Goal: Task Accomplishment & Management: Manage account settings

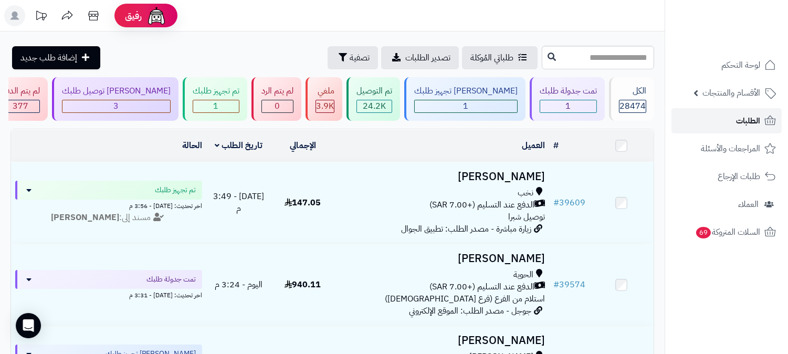
click at [752, 112] on link "الطلبات" at bounding box center [726, 120] width 110 height 25
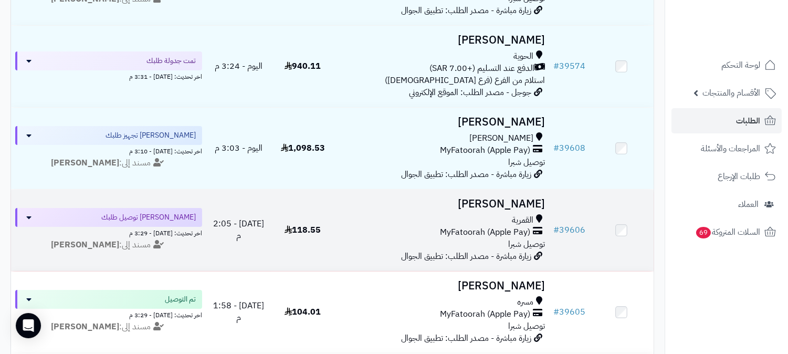
scroll to position [291, 0]
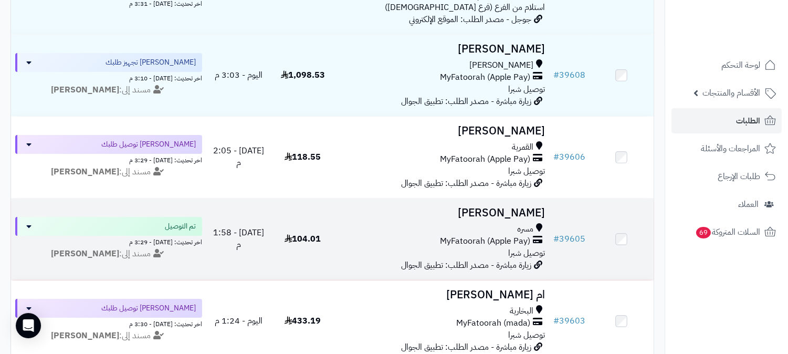
click at [523, 207] on h3 "[PERSON_NAME]" at bounding box center [442, 213] width 206 height 12
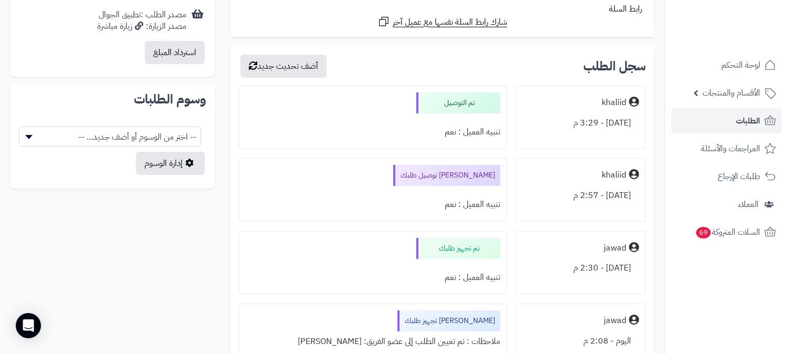
scroll to position [536, 0]
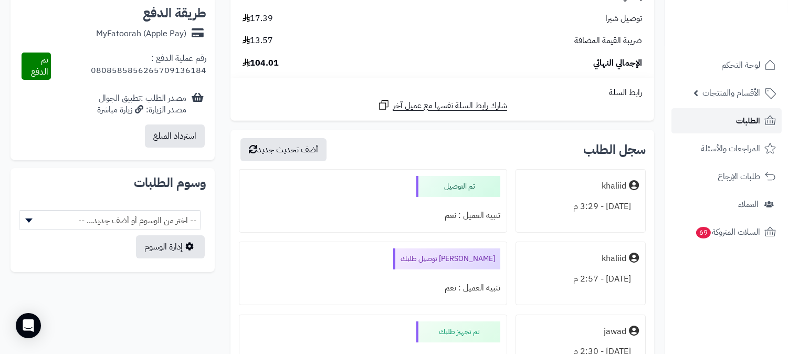
click at [745, 118] on span "الطلبات" at bounding box center [748, 120] width 24 height 15
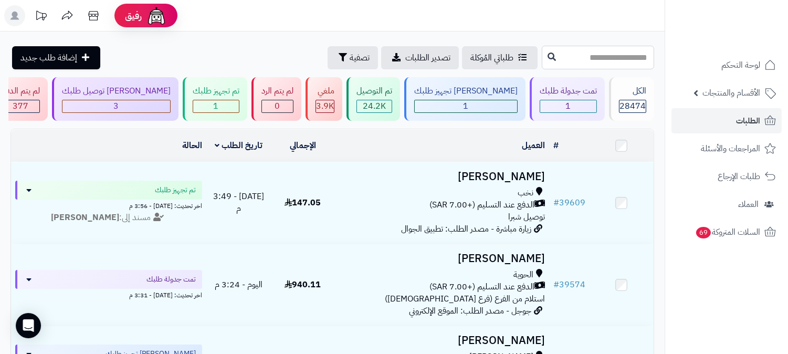
click at [626, 53] on input "text" at bounding box center [598, 58] width 112 height 24
type input "*****"
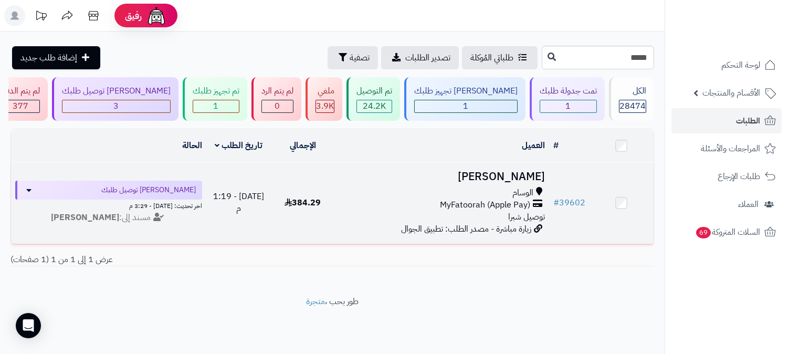
click at [538, 165] on td "أماني الطلحي الوسام MyFatoorah (Apple Pay) توصيل شبرا زيارة مباشرة - مصدر الطلب…" at bounding box center [442, 202] width 214 height 81
click at [513, 174] on h3 "أماني الطلحي" at bounding box center [442, 177] width 206 height 12
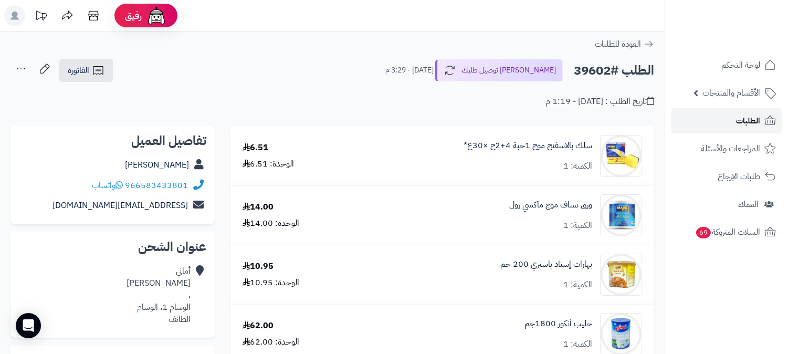
click at [741, 124] on span "الطلبات" at bounding box center [748, 120] width 24 height 15
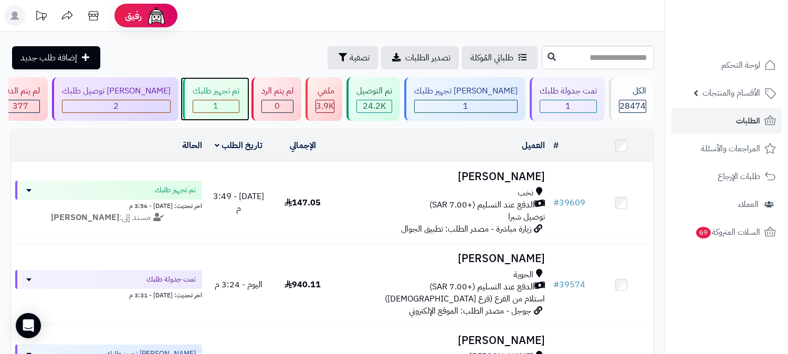
click at [239, 101] on div "1" at bounding box center [216, 106] width 46 height 12
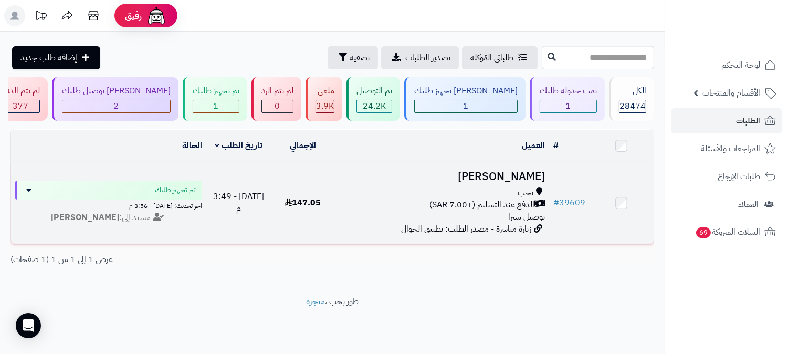
click at [520, 172] on h3 "[PERSON_NAME]" at bounding box center [442, 177] width 206 height 12
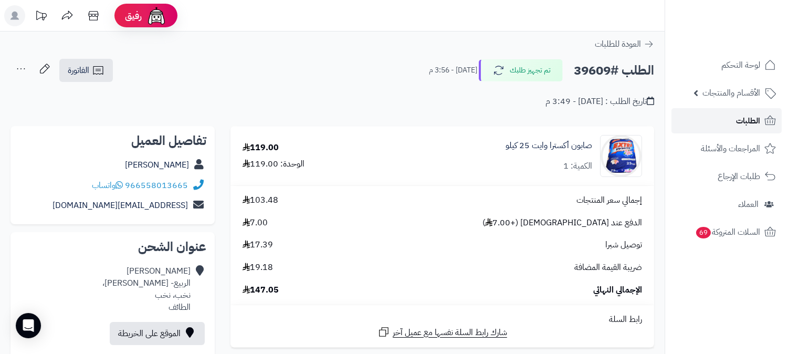
click at [742, 118] on span "الطلبات" at bounding box center [748, 120] width 24 height 15
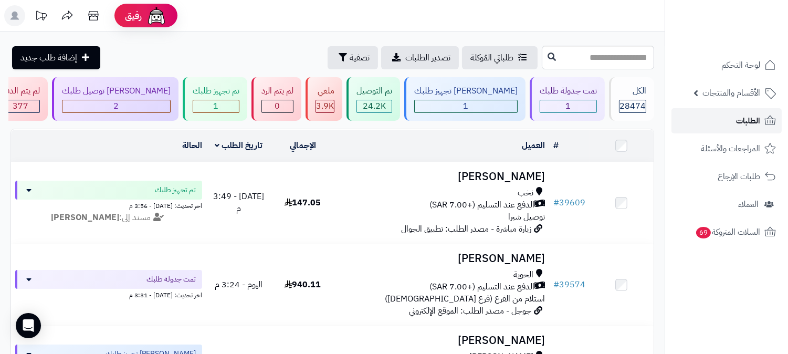
click at [754, 118] on span "الطلبات" at bounding box center [748, 120] width 24 height 15
click at [753, 117] on span "الطلبات" at bounding box center [748, 120] width 24 height 15
click at [748, 128] on link "الطلبات" at bounding box center [726, 120] width 110 height 25
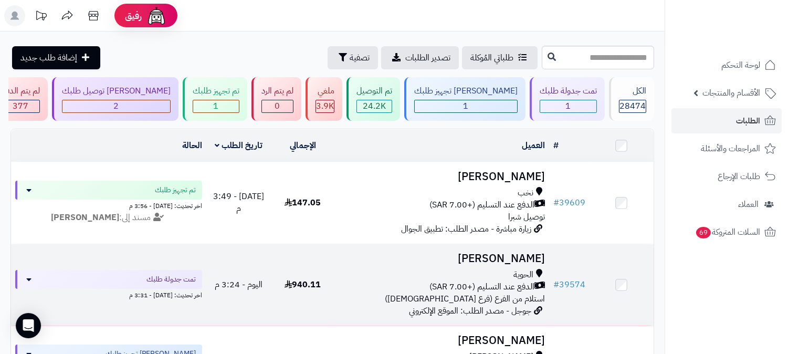
click at [499, 290] on span "الدفع عند التسليم (+7.00 SAR)" at bounding box center [481, 287] width 105 height 12
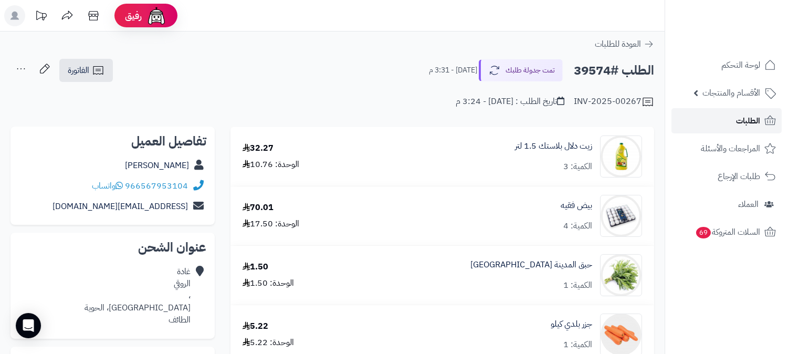
click at [754, 119] on span "الطلبات" at bounding box center [748, 120] width 24 height 15
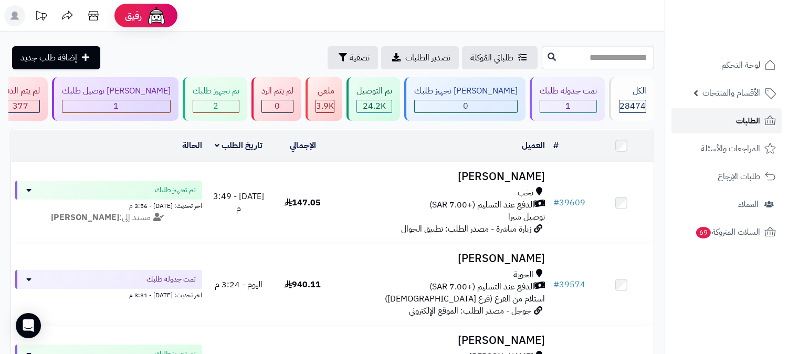
click at [735, 114] on link "الطلبات" at bounding box center [726, 120] width 110 height 25
click at [736, 119] on span "الطلبات" at bounding box center [748, 120] width 24 height 15
click at [746, 118] on span "الطلبات" at bounding box center [748, 120] width 24 height 15
click at [758, 128] on link "الطلبات" at bounding box center [726, 120] width 110 height 25
click at [747, 121] on span "الطلبات" at bounding box center [748, 120] width 24 height 15
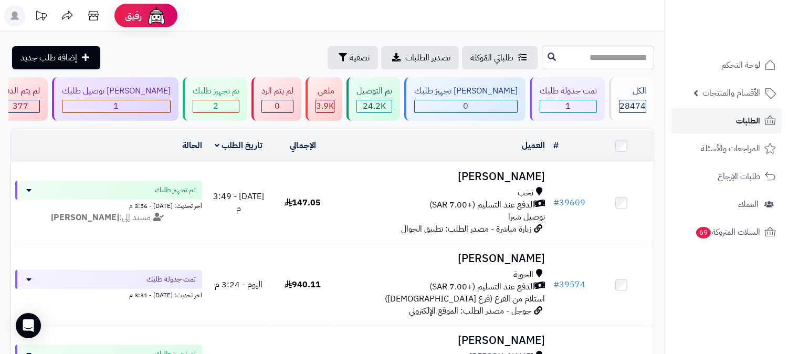
click at [747, 115] on span "الطلبات" at bounding box center [748, 120] width 24 height 15
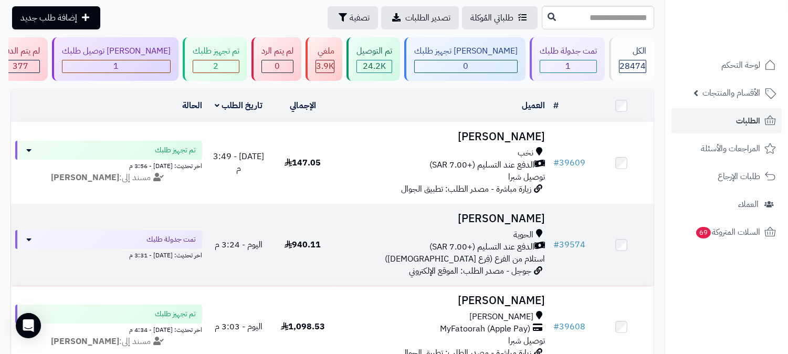
scroll to position [175, 0]
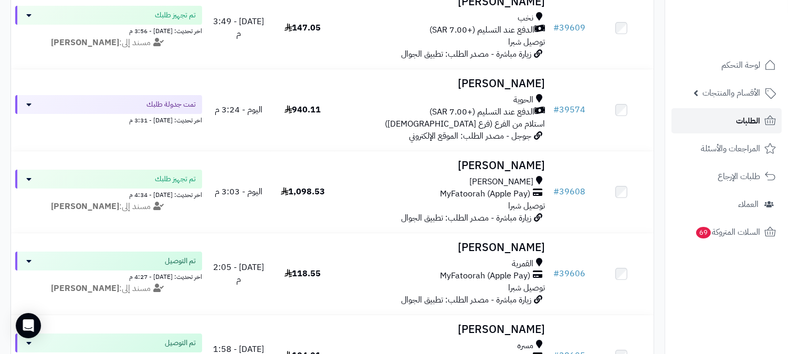
click at [747, 121] on span "الطلبات" at bounding box center [748, 120] width 24 height 15
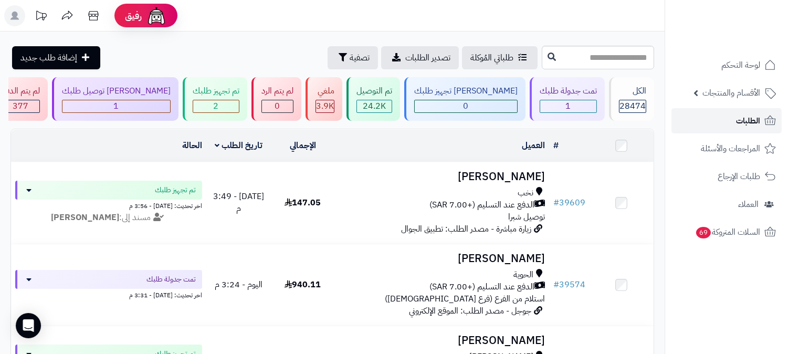
click at [758, 119] on span "الطلبات" at bounding box center [748, 120] width 24 height 15
click at [96, 14] on icon at bounding box center [93, 15] width 10 height 9
click at [91, 9] on icon at bounding box center [93, 15] width 21 height 21
click at [725, 113] on link "الطلبات" at bounding box center [726, 120] width 110 height 25
click at [744, 128] on span "الطلبات" at bounding box center [748, 120] width 24 height 15
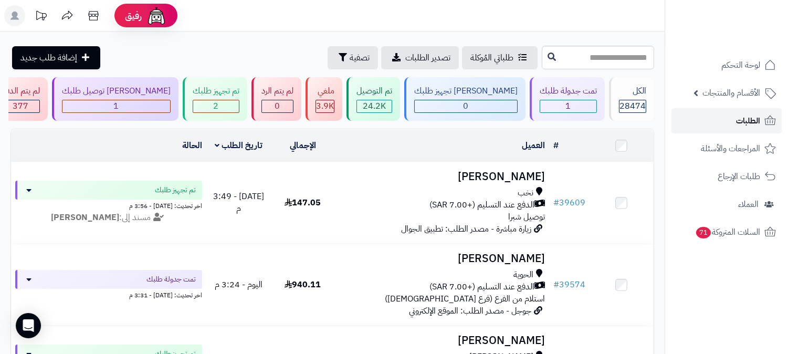
click at [733, 121] on link "الطلبات" at bounding box center [726, 120] width 110 height 25
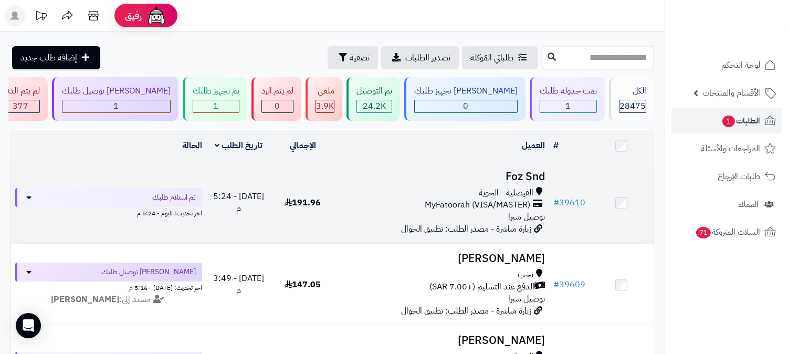
click at [514, 177] on h3 "Foz Snd" at bounding box center [442, 177] width 206 height 12
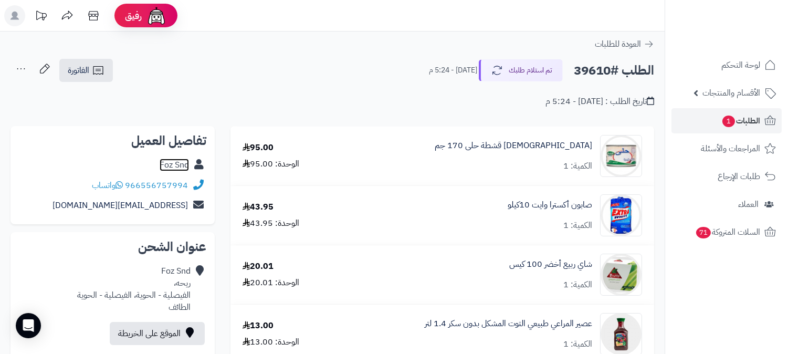
click at [167, 164] on link "Foz Snd" at bounding box center [174, 165] width 29 height 13
click at [757, 113] on span "الطلبات 1" at bounding box center [740, 120] width 39 height 15
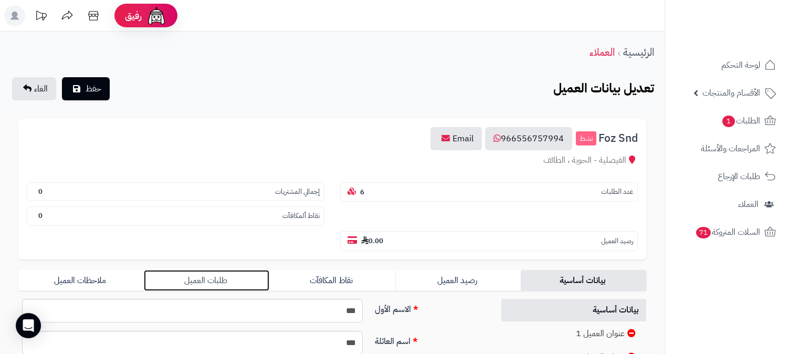
click at [225, 270] on link "طلبات العميل" at bounding box center [206, 280] width 125 height 21
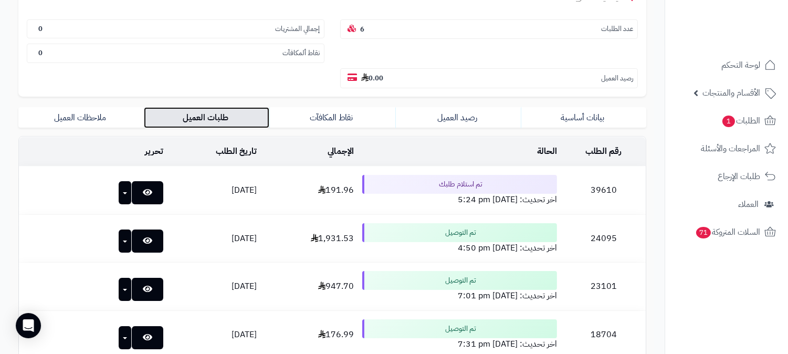
scroll to position [233, 0]
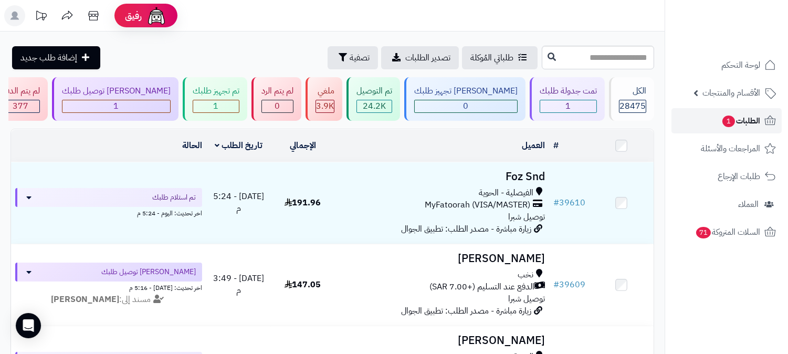
click at [753, 120] on span "الطلبات 1" at bounding box center [740, 120] width 39 height 15
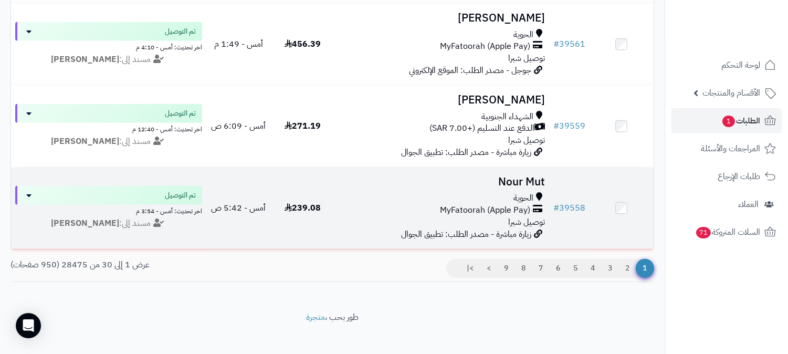
scroll to position [2388, 0]
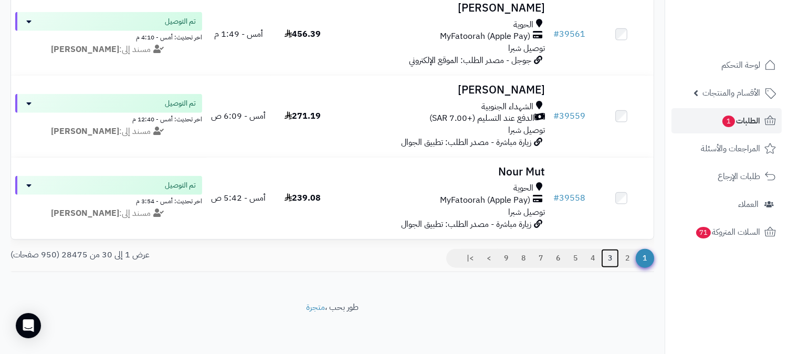
click at [612, 258] on link "3" at bounding box center [610, 258] width 18 height 19
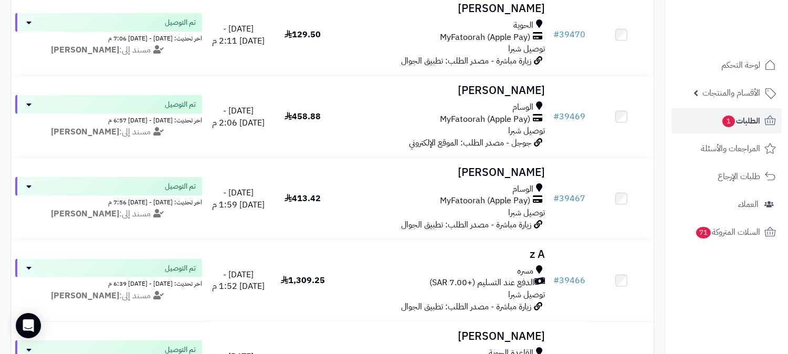
scroll to position [2388, 0]
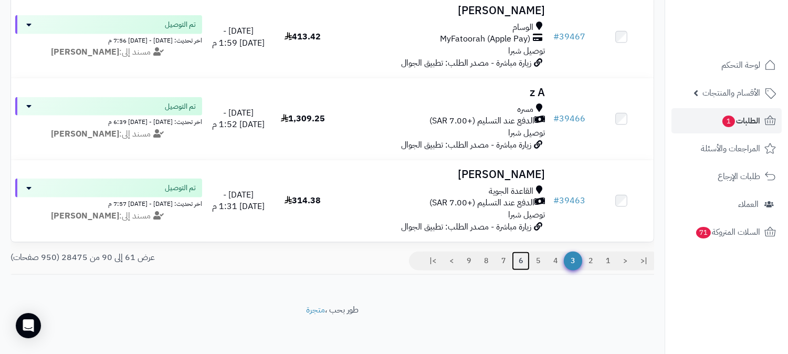
click at [520, 258] on link "6" at bounding box center [521, 260] width 18 height 19
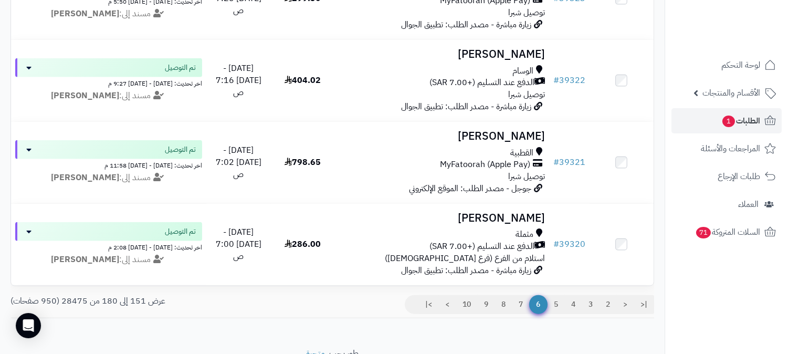
scroll to position [2388, 0]
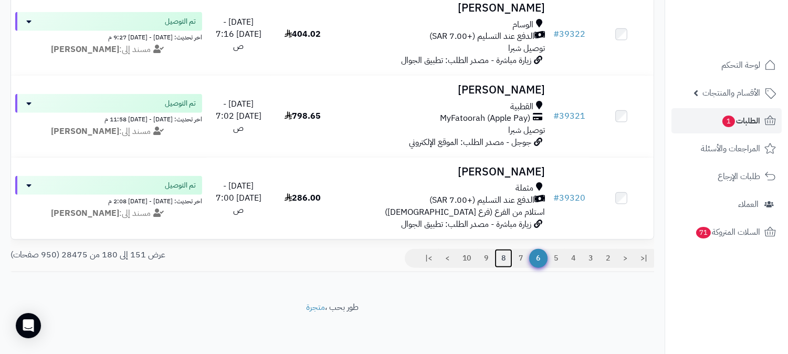
click at [504, 259] on link "8" at bounding box center [503, 258] width 18 height 19
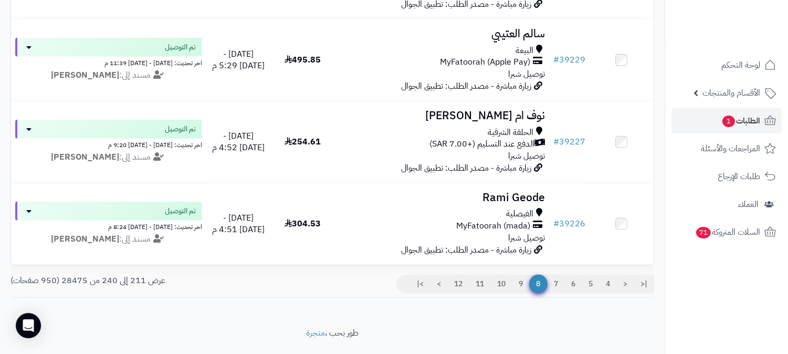
scroll to position [2388, 0]
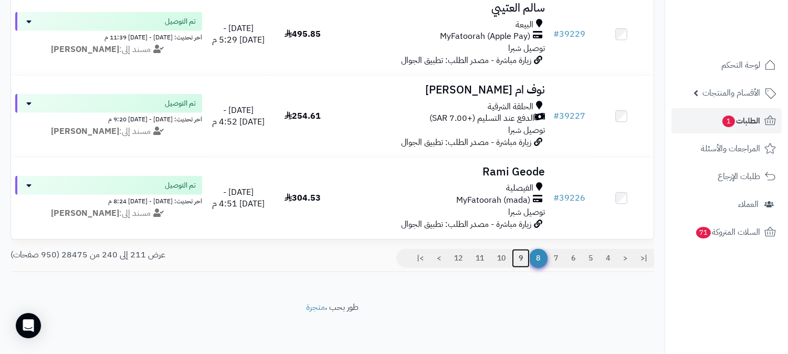
click at [520, 261] on link "9" at bounding box center [521, 258] width 18 height 19
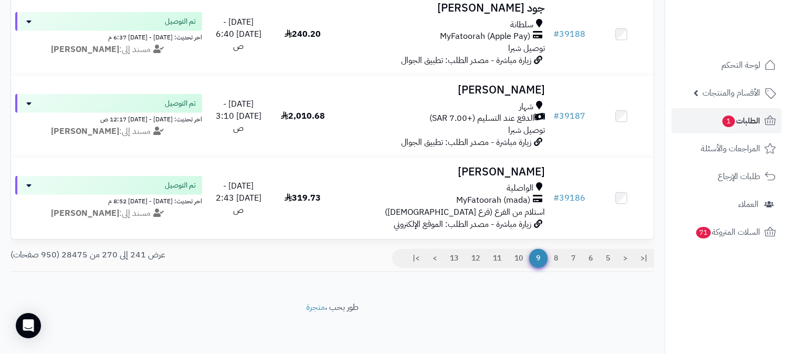
scroll to position [2388, 0]
click at [517, 259] on link "10" at bounding box center [519, 258] width 22 height 19
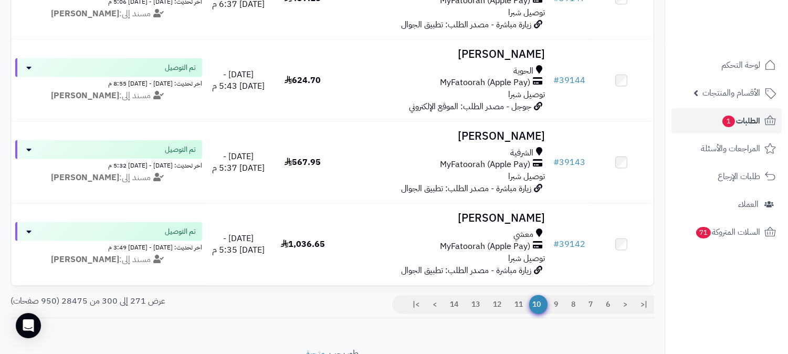
scroll to position [2388, 0]
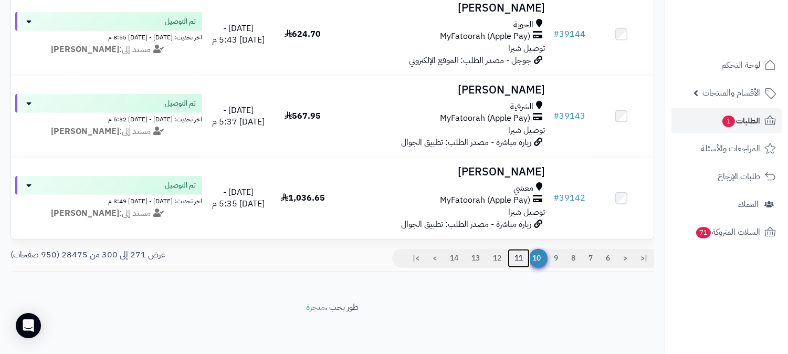
click at [516, 259] on link "11" at bounding box center [519, 258] width 22 height 19
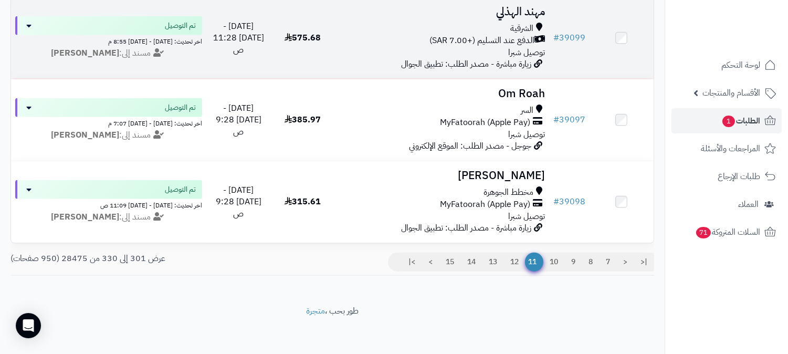
scroll to position [2373, 0]
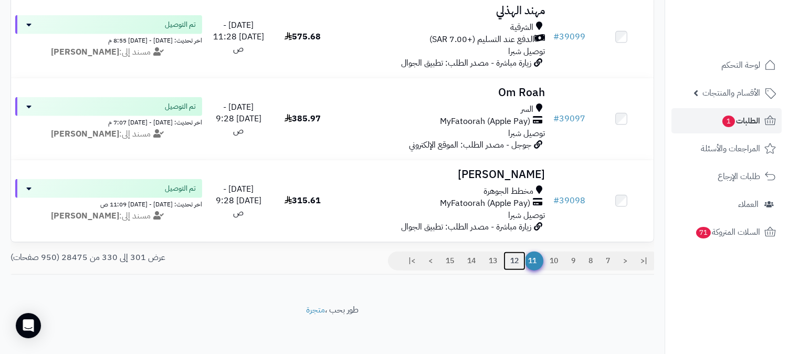
click at [512, 263] on link "12" at bounding box center [514, 260] width 22 height 19
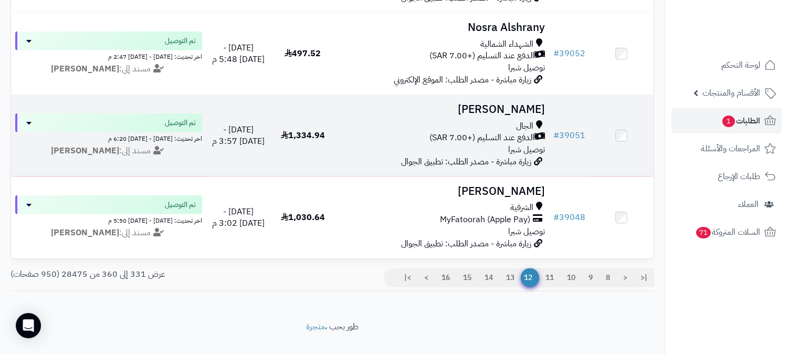
scroll to position [2388, 0]
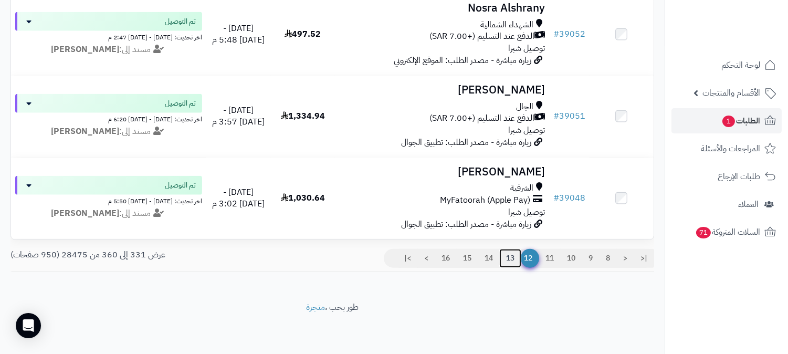
click at [502, 260] on link "13" at bounding box center [510, 258] width 22 height 19
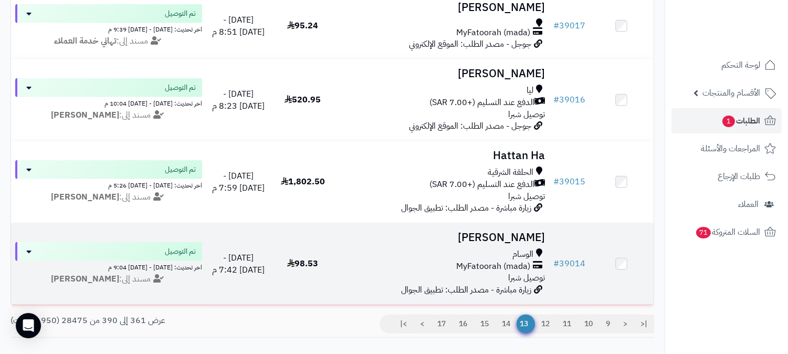
scroll to position [2333, 0]
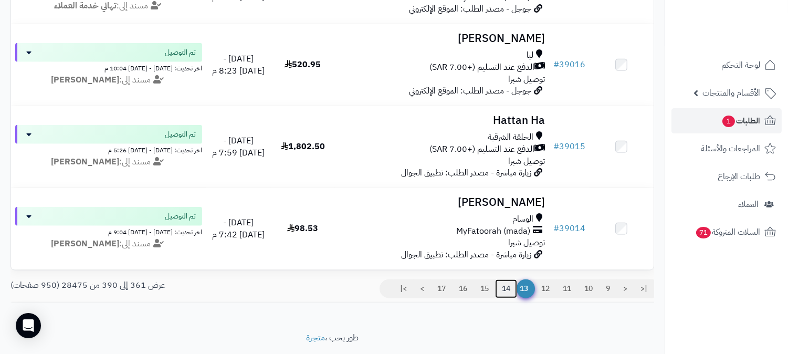
click at [509, 298] on link "14" at bounding box center [506, 288] width 22 height 19
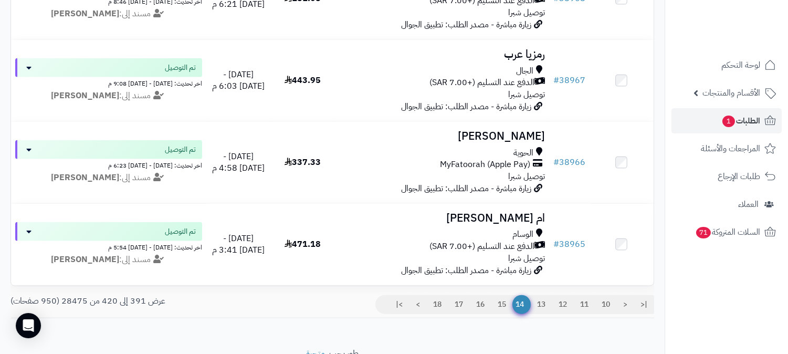
scroll to position [2388, 0]
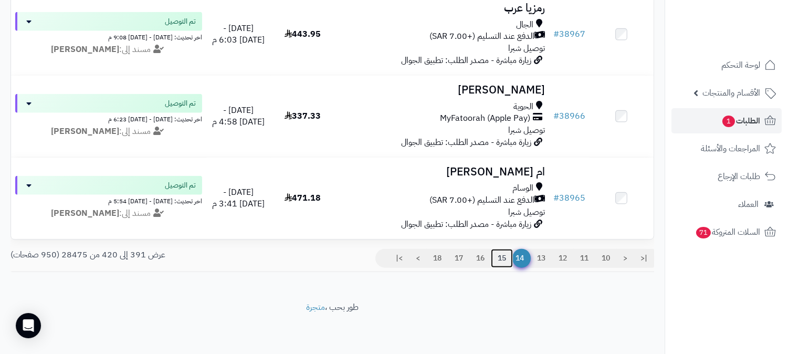
click at [505, 268] on link "15" at bounding box center [502, 258] width 22 height 19
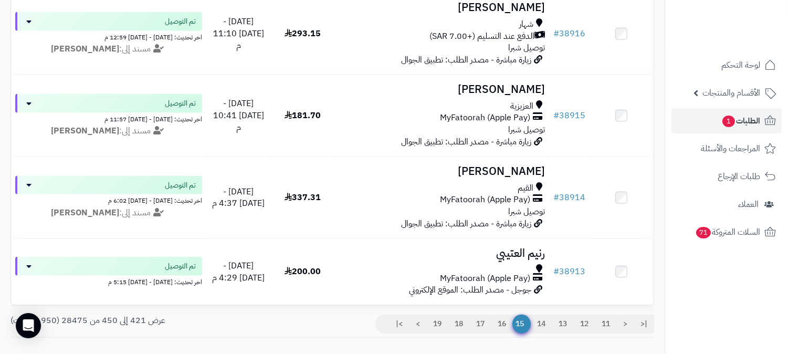
scroll to position [2333, 0]
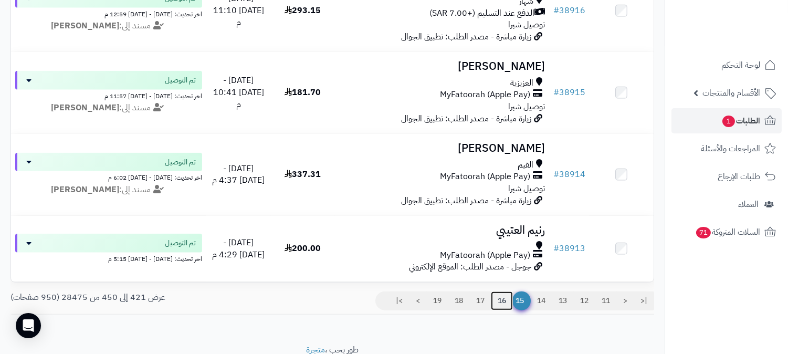
click at [494, 300] on link "16" at bounding box center [502, 300] width 22 height 19
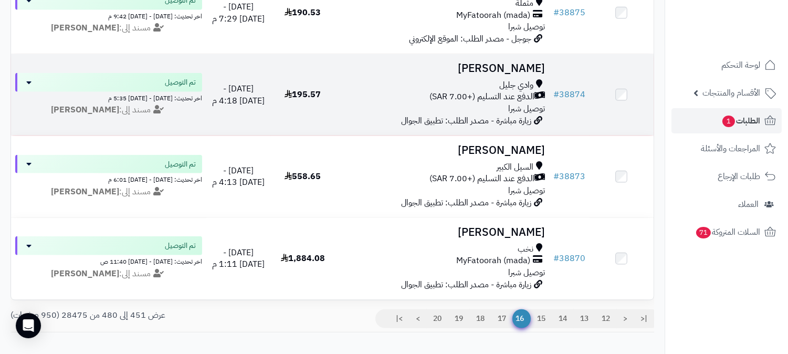
scroll to position [2333, 0]
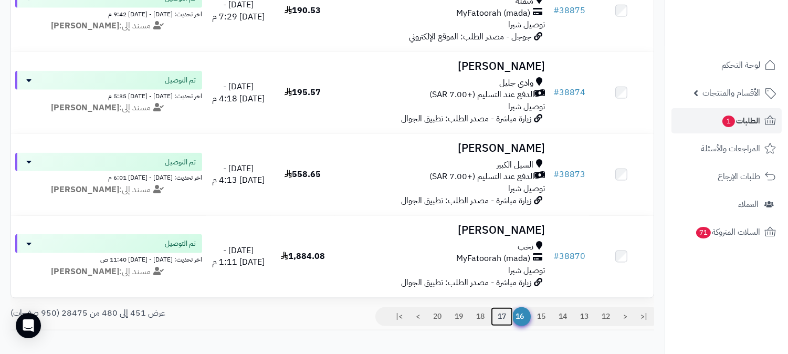
click at [500, 315] on link "17" at bounding box center [502, 316] width 22 height 19
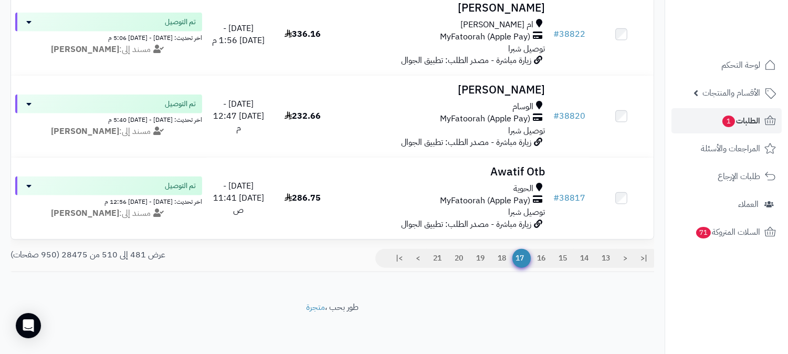
scroll to position [2373, 0]
click at [499, 261] on link "18" at bounding box center [502, 258] width 22 height 19
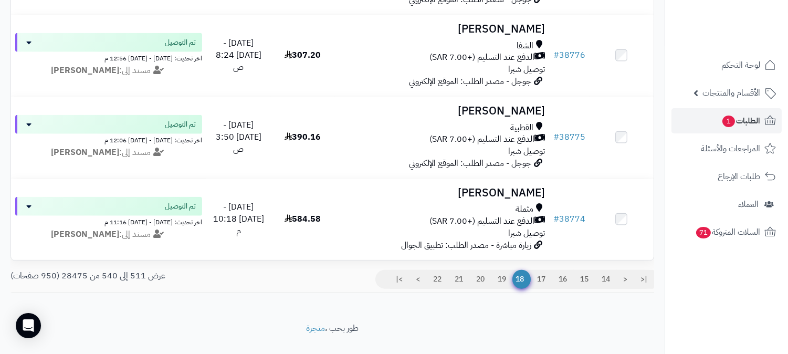
scroll to position [2388, 0]
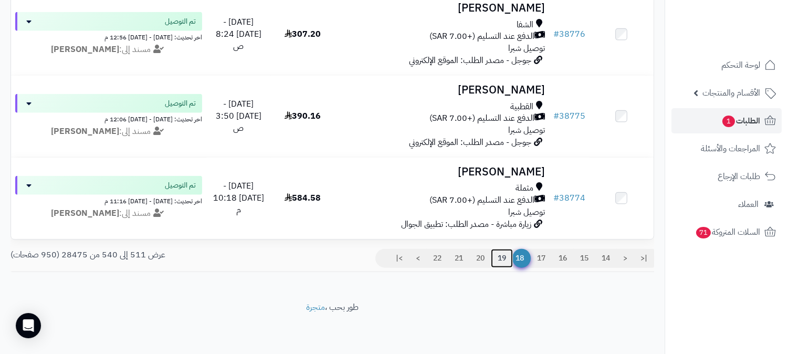
click at [496, 264] on link "19" at bounding box center [502, 258] width 22 height 19
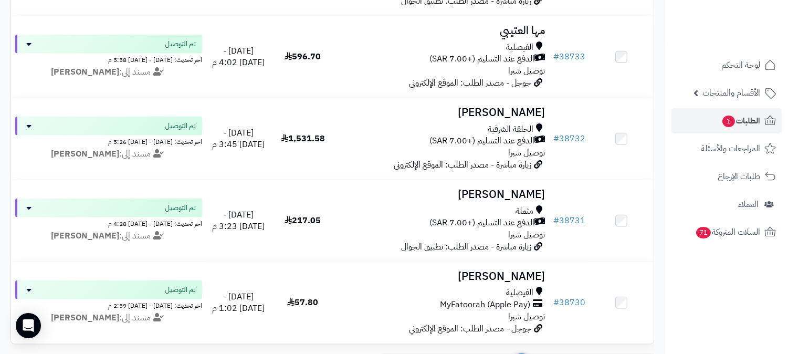
scroll to position [2388, 0]
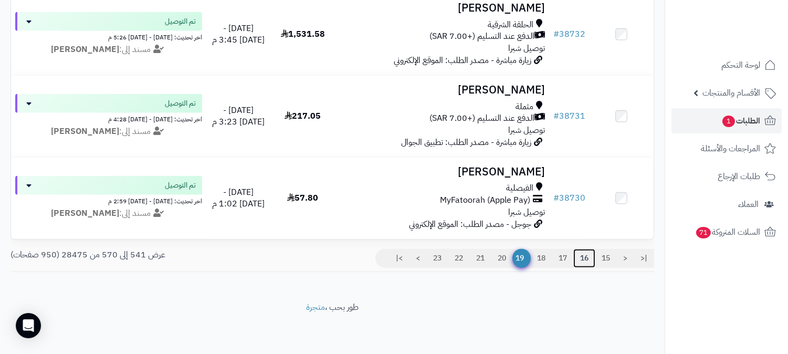
click at [584, 263] on link "16" at bounding box center [584, 258] width 22 height 19
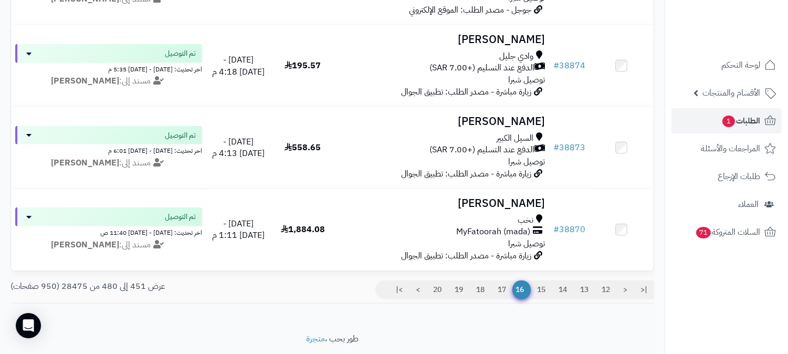
scroll to position [2388, 0]
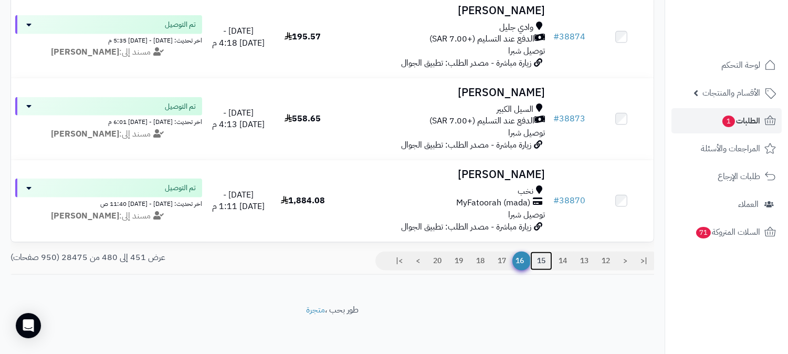
click at [542, 258] on link "15" at bounding box center [541, 260] width 22 height 19
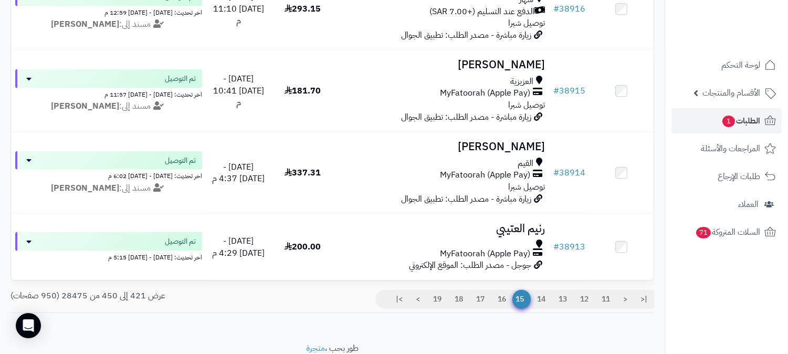
scroll to position [2344, 0]
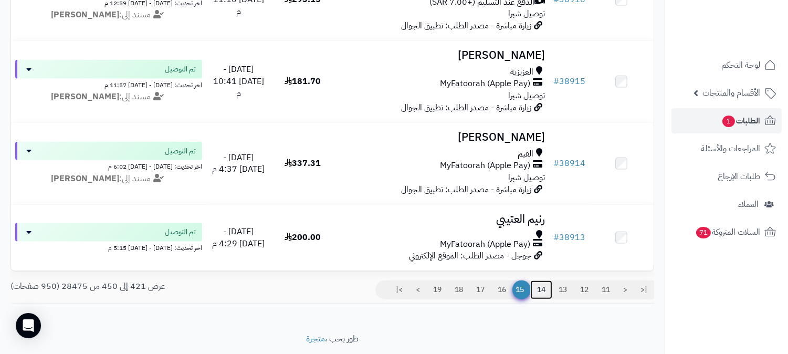
click at [533, 282] on link "14" at bounding box center [541, 289] width 22 height 19
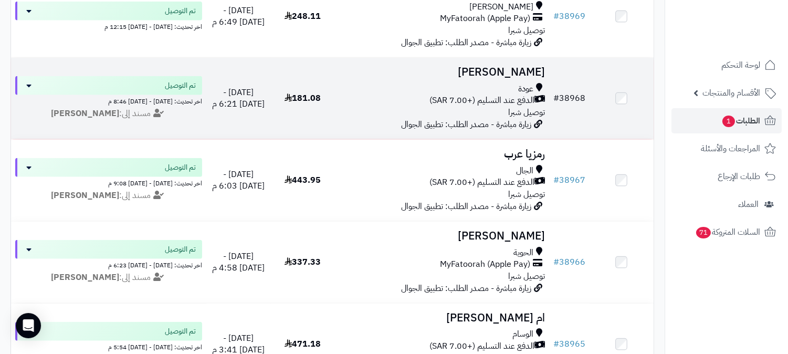
scroll to position [2388, 0]
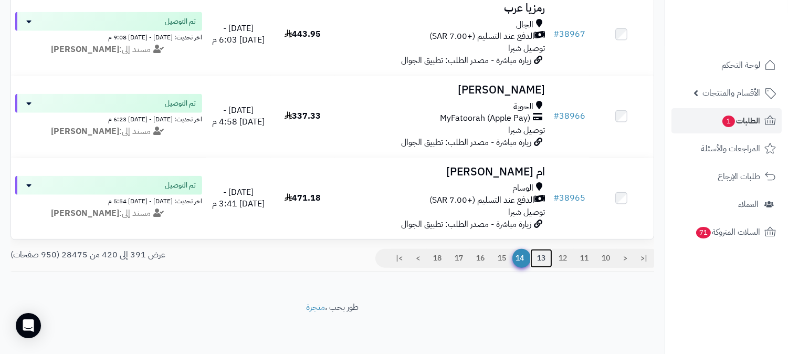
click at [540, 257] on link "13" at bounding box center [541, 258] width 22 height 19
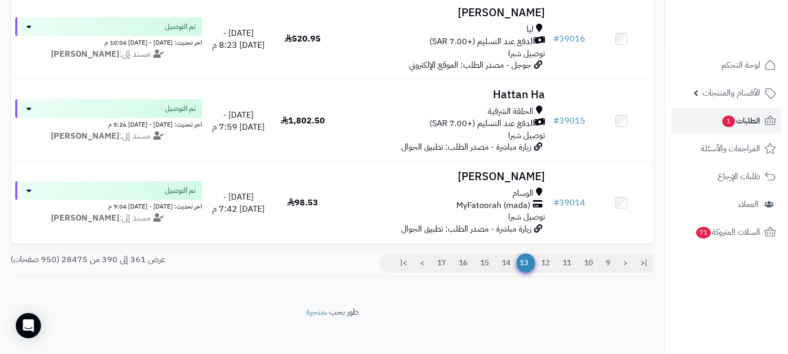
scroll to position [2373, 0]
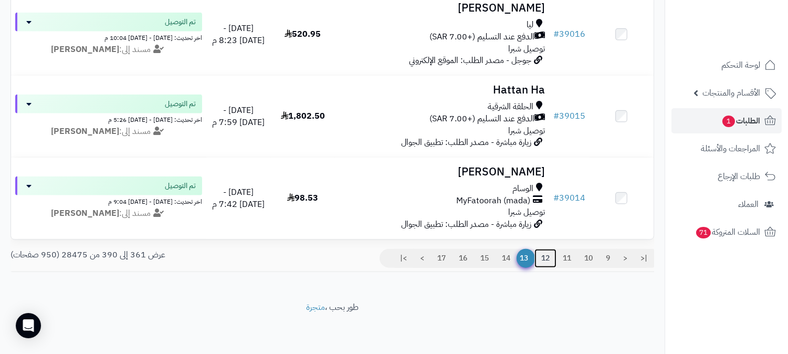
click at [542, 256] on link "12" at bounding box center [545, 258] width 22 height 19
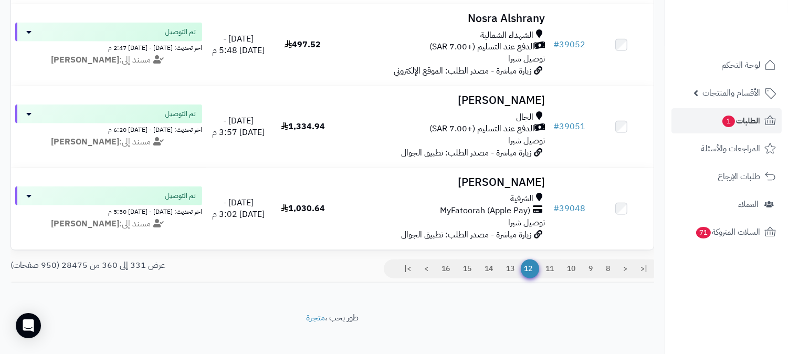
scroll to position [2388, 0]
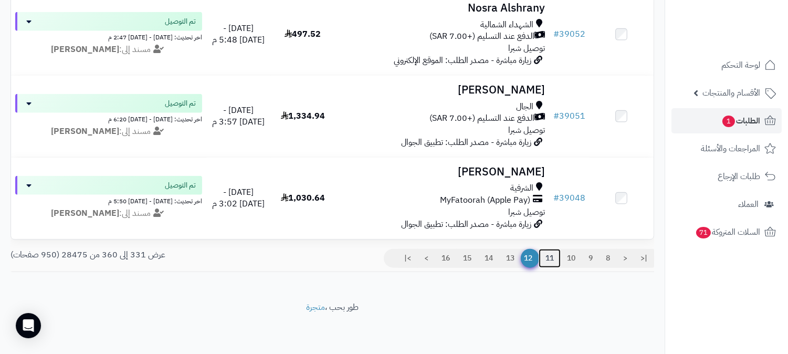
click at [548, 266] on link "11" at bounding box center [550, 258] width 22 height 19
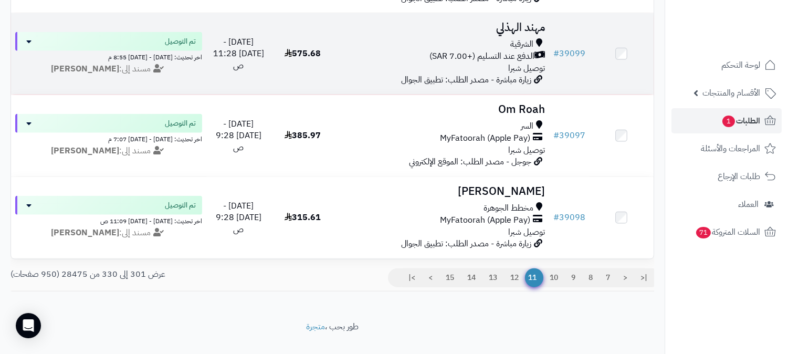
scroll to position [2373, 0]
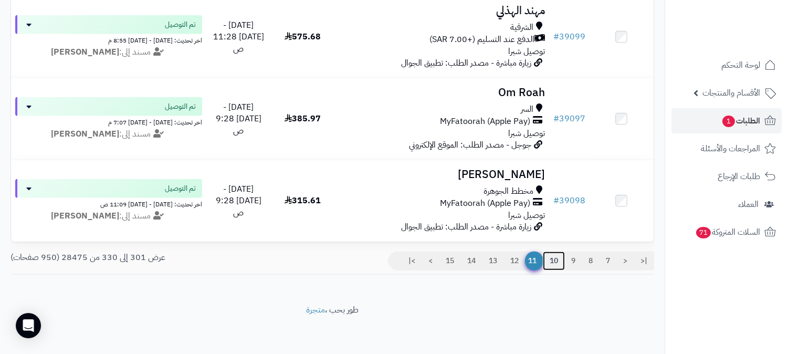
click at [554, 257] on link "10" at bounding box center [554, 260] width 22 height 19
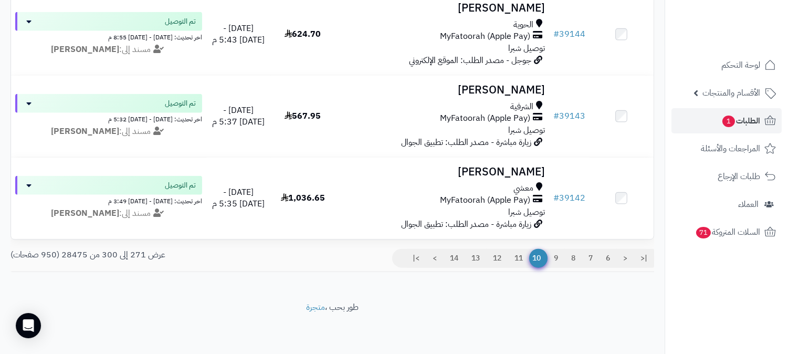
scroll to position [2388, 0]
click at [553, 256] on link "9" at bounding box center [556, 258] width 18 height 19
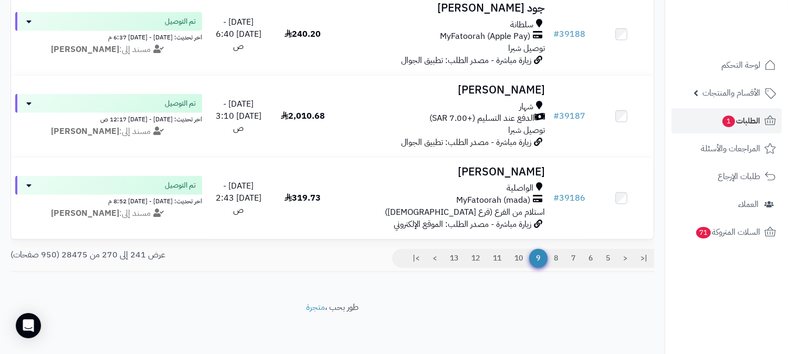
scroll to position [2388, 0]
click at [552, 259] on link "8" at bounding box center [556, 258] width 18 height 19
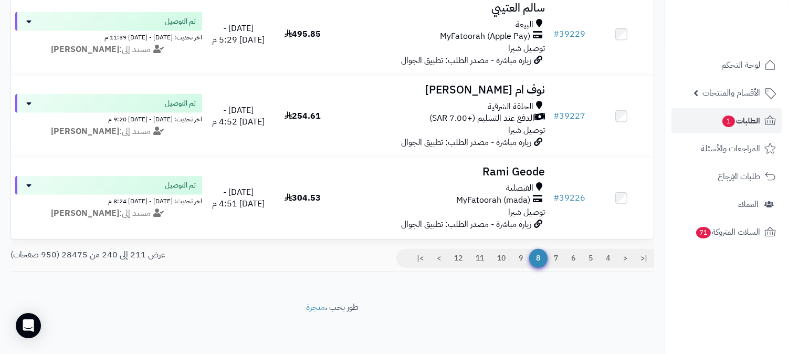
scroll to position [2388, 0]
click at [557, 265] on link "7" at bounding box center [556, 258] width 18 height 19
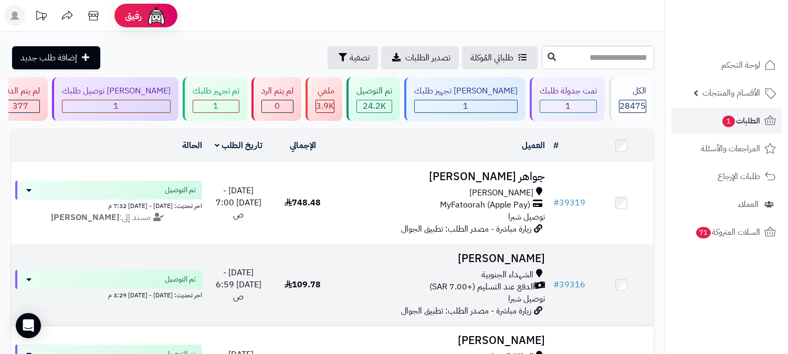
click at [558, 261] on td "# 39316" at bounding box center [569, 284] width 40 height 81
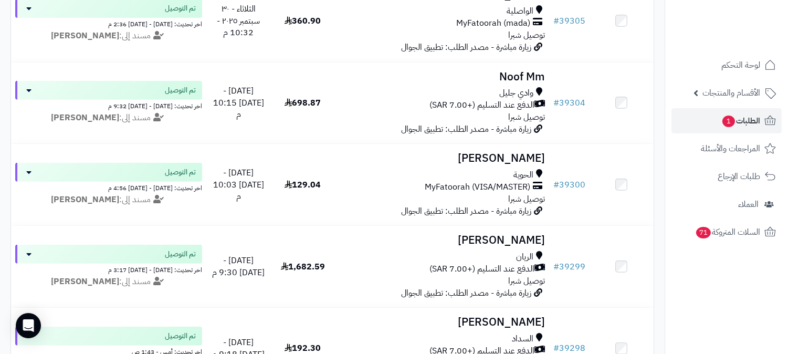
scroll to position [816, 0]
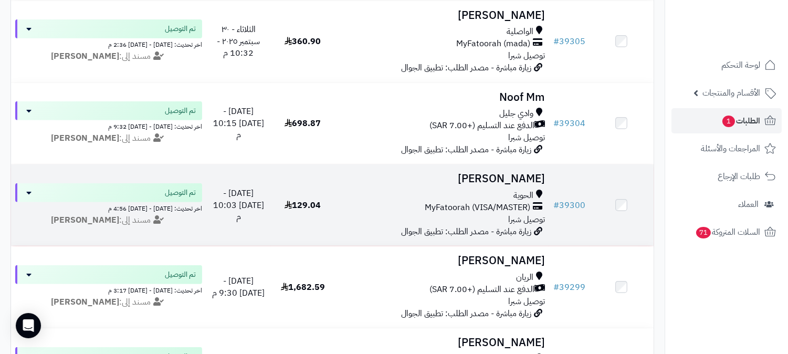
click at [502, 177] on h3 "Hnd Almalki" at bounding box center [442, 179] width 206 height 12
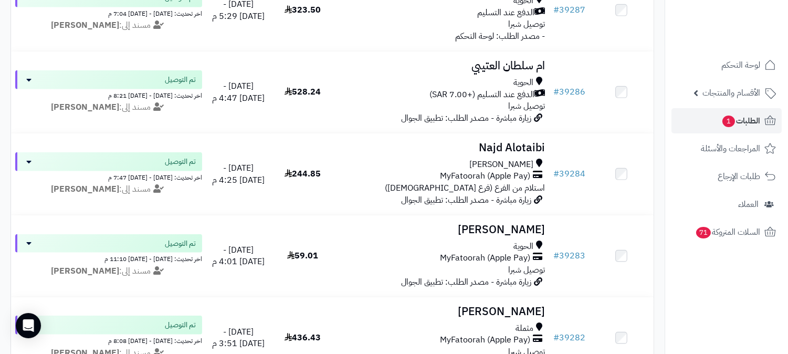
scroll to position [2388, 0]
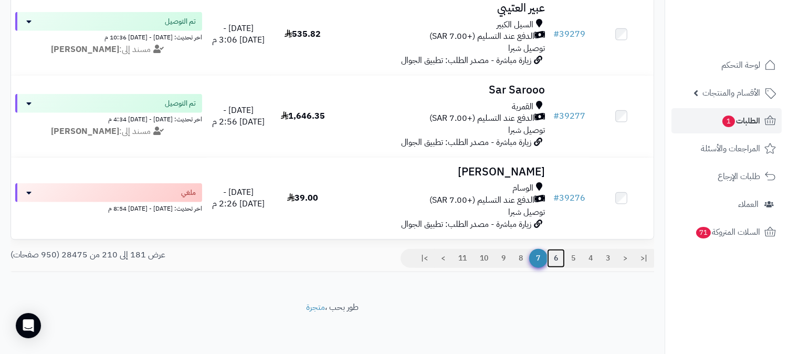
click at [553, 252] on link "6" at bounding box center [556, 258] width 18 height 19
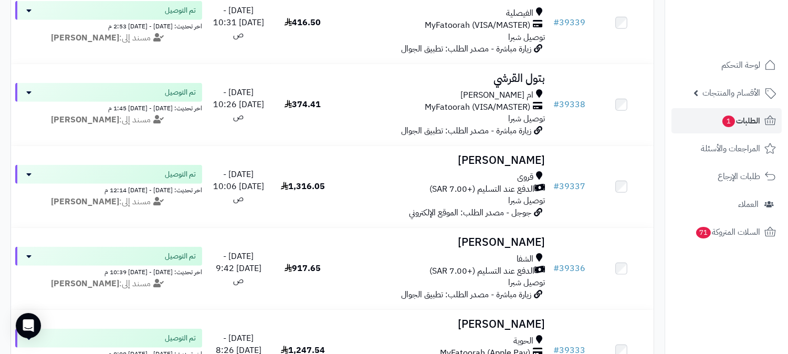
scroll to position [1633, 0]
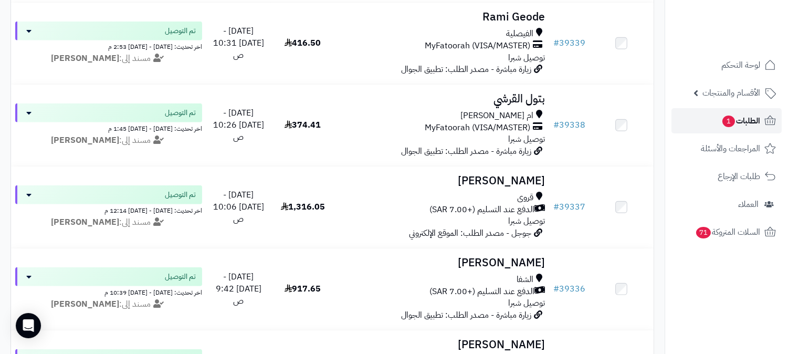
click at [744, 117] on span "الطلبات 1" at bounding box center [740, 120] width 39 height 15
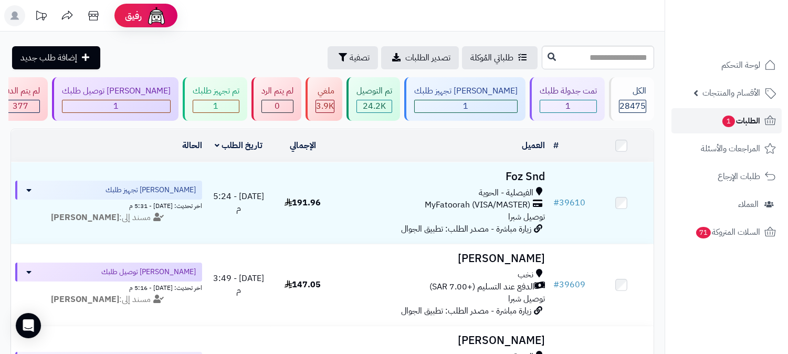
click at [767, 114] on icon at bounding box center [770, 120] width 13 height 13
click at [738, 128] on link "الطلبات 1" at bounding box center [726, 120] width 110 height 25
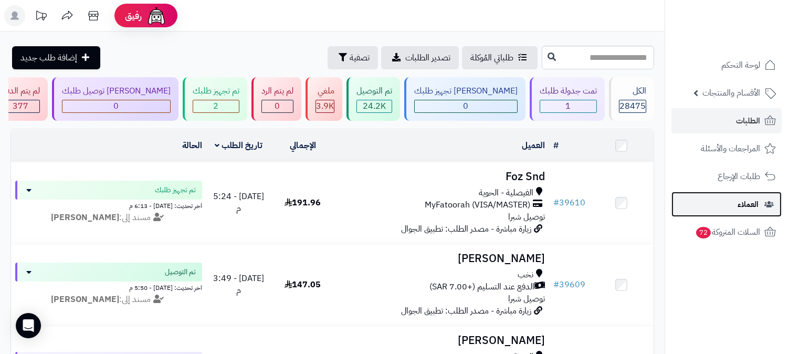
click at [745, 207] on span "العملاء" at bounding box center [748, 204] width 21 height 15
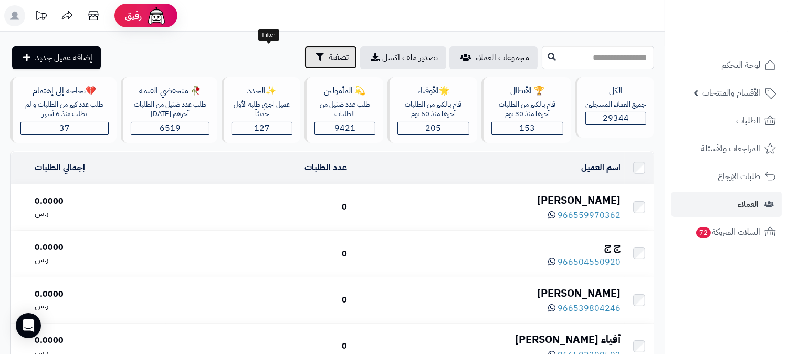
click at [329, 54] on span "تصفية" at bounding box center [339, 57] width 20 height 13
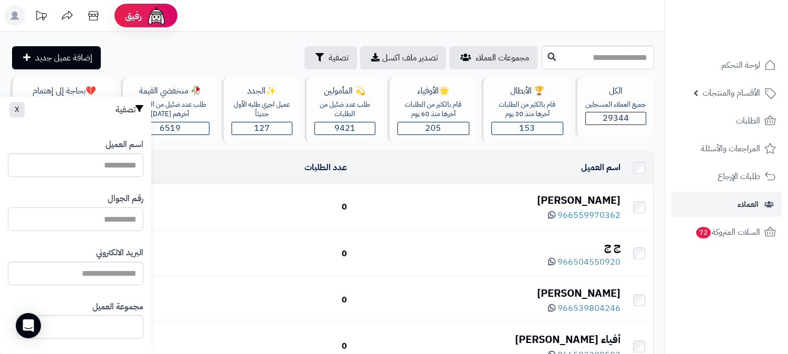
click at [119, 227] on input "اسم العميل" at bounding box center [75, 219] width 135 height 24
type input "**********"
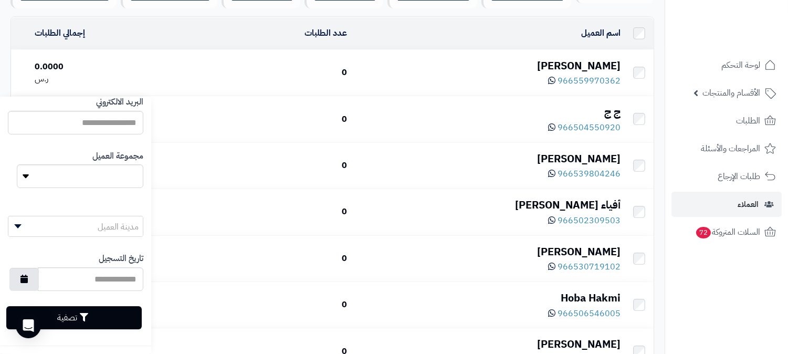
scroll to position [175, 0]
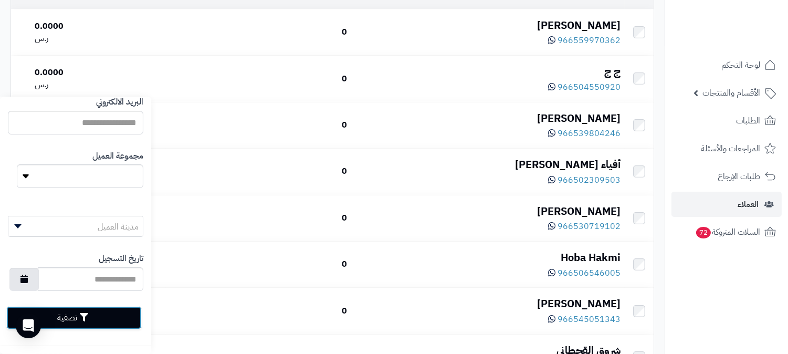
click at [108, 313] on button "تصفية" at bounding box center [73, 317] width 135 height 23
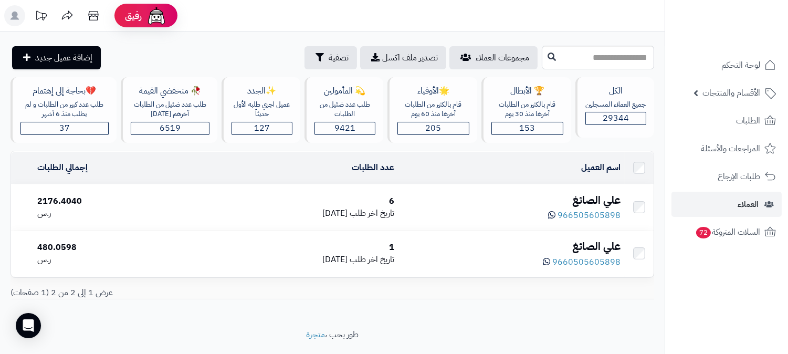
click at [531, 199] on div "علي الصائغ" at bounding box center [512, 200] width 218 height 15
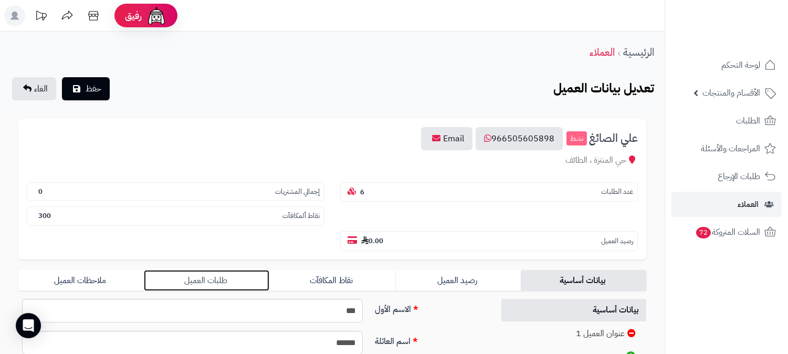
click at [214, 270] on link "طلبات العميل" at bounding box center [206, 280] width 125 height 21
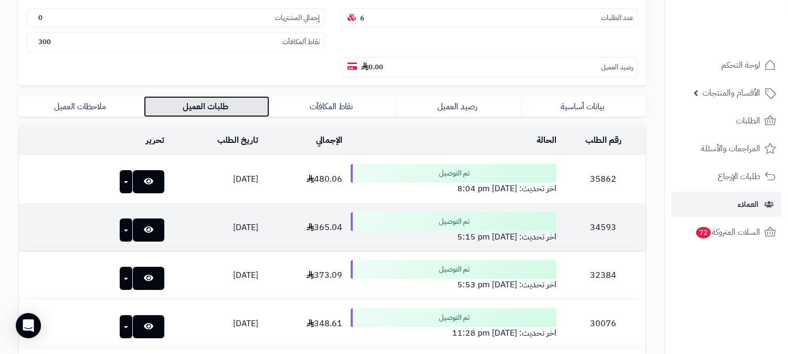
scroll to position [175, 0]
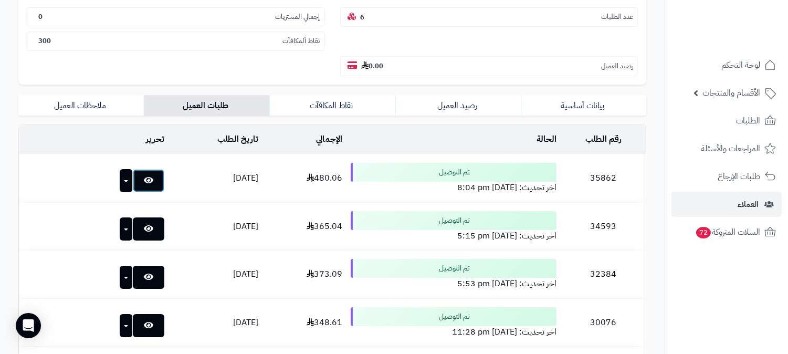
click at [144, 176] on icon at bounding box center [148, 180] width 9 height 8
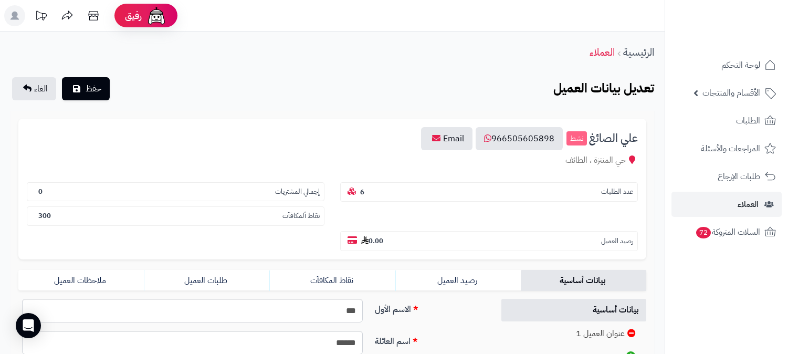
scroll to position [175, 0]
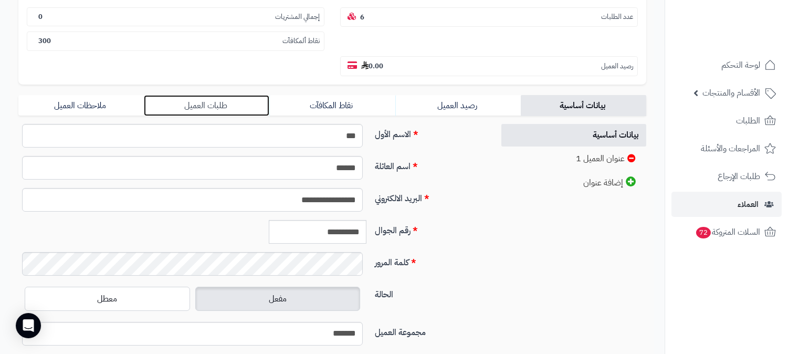
click at [207, 95] on link "طلبات العميل" at bounding box center [206, 105] width 125 height 21
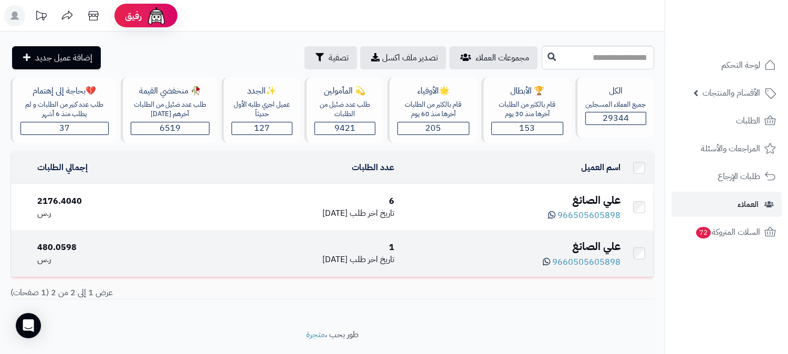
click at [523, 237] on td "علي الصائغ 9660505605898" at bounding box center [511, 253] width 226 height 46
click at [595, 247] on div "علي الصائغ" at bounding box center [512, 246] width 218 height 15
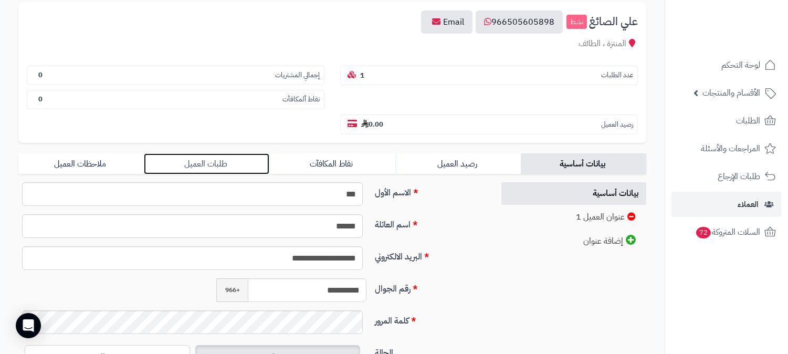
click at [200, 153] on link "طلبات العميل" at bounding box center [206, 163] width 125 height 21
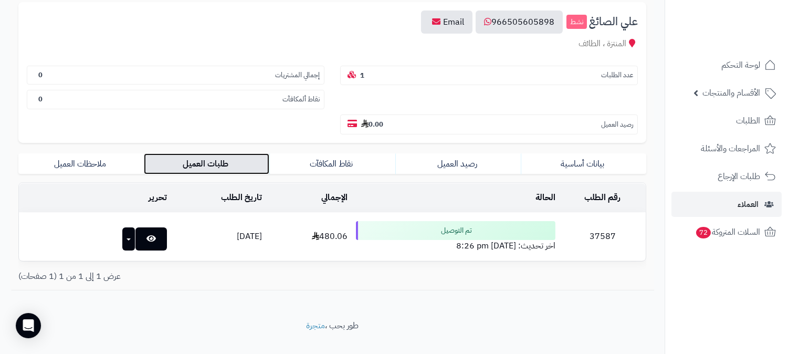
scroll to position [111, 0]
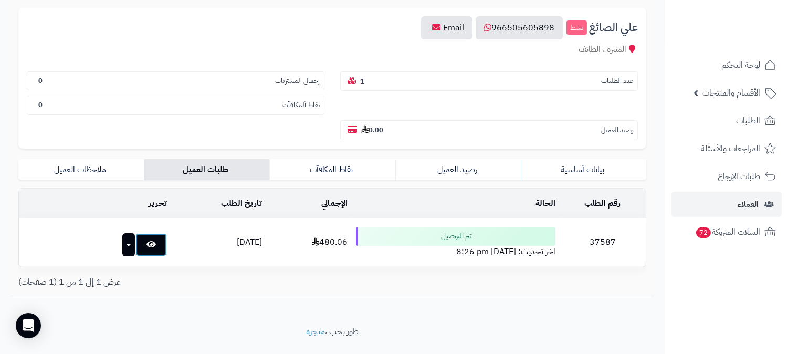
click at [146, 240] on icon at bounding box center [150, 244] width 9 height 8
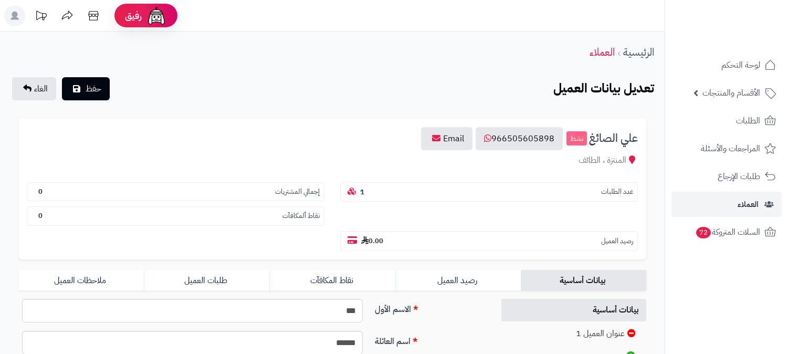
scroll to position [111, 0]
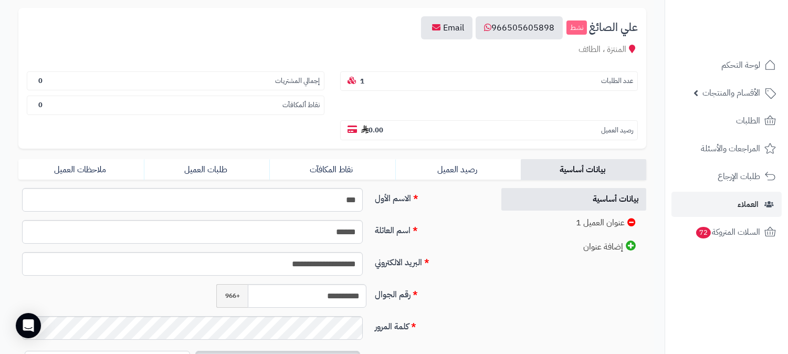
click at [214, 156] on form "**********" at bounding box center [332, 213] width 628 height 410
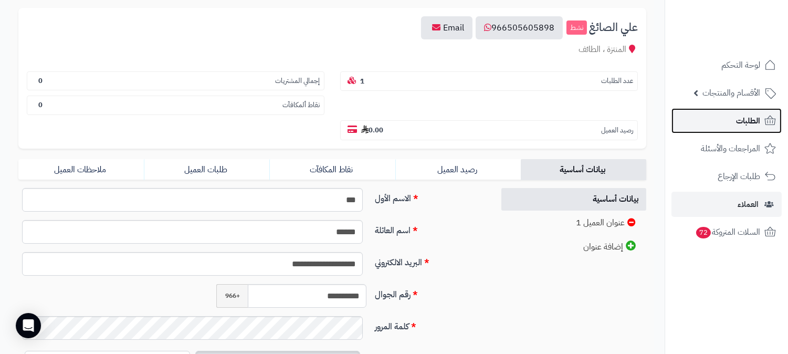
click at [739, 127] on span "الطلبات" at bounding box center [748, 120] width 24 height 15
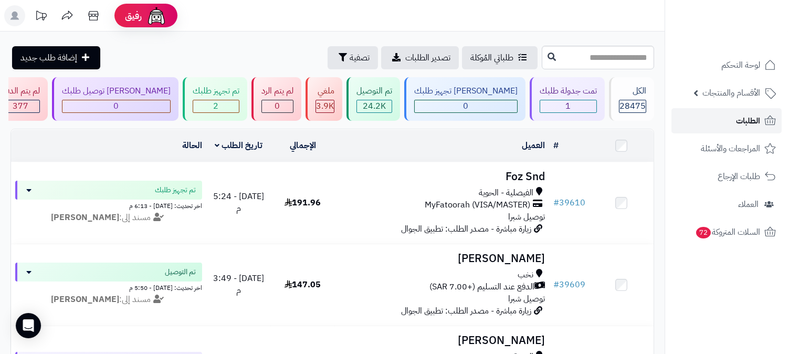
click at [740, 118] on span "الطلبات" at bounding box center [748, 120] width 24 height 15
click at [764, 114] on icon at bounding box center [770, 120] width 13 height 13
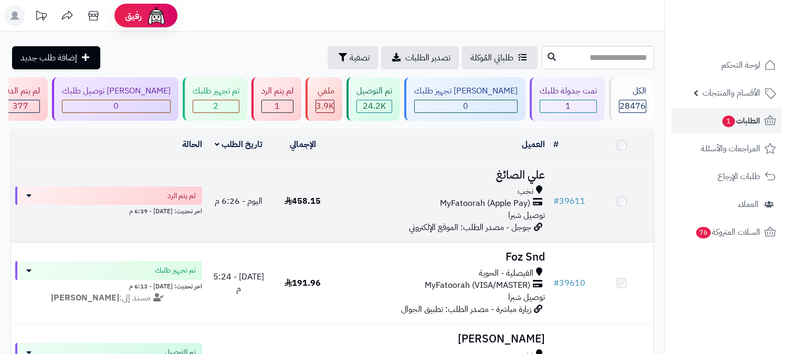
click at [521, 171] on h3 "علي الصائغ" at bounding box center [442, 175] width 206 height 12
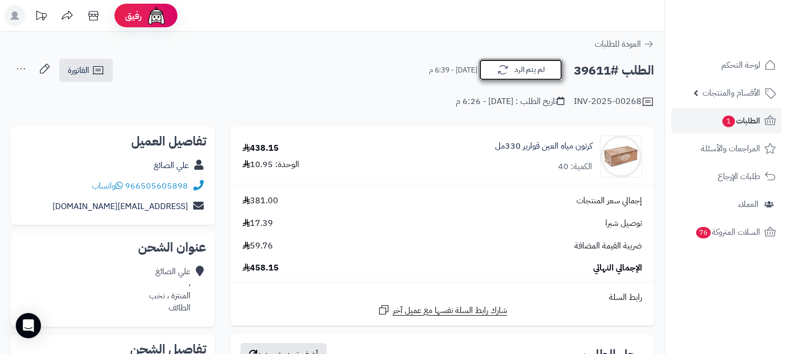
click at [542, 71] on button "لم يتم الرد" at bounding box center [521, 70] width 84 height 22
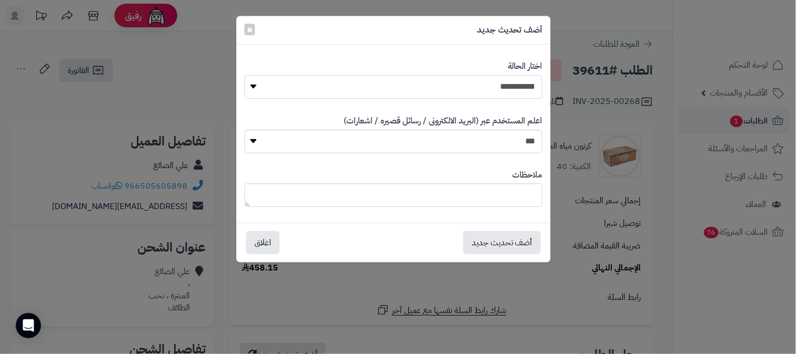
click at [530, 87] on select "**********" at bounding box center [394, 87] width 298 height 24
select select "*"
click at [245, 75] on select "**********" at bounding box center [394, 87] width 298 height 24
click at [522, 239] on button "أضف تحديث جديد" at bounding box center [502, 241] width 78 height 23
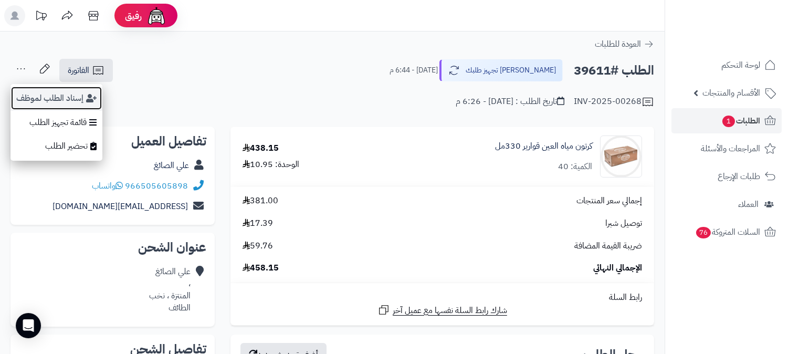
click at [37, 95] on button "إسناد الطلب لموظف" at bounding box center [56, 98] width 92 height 24
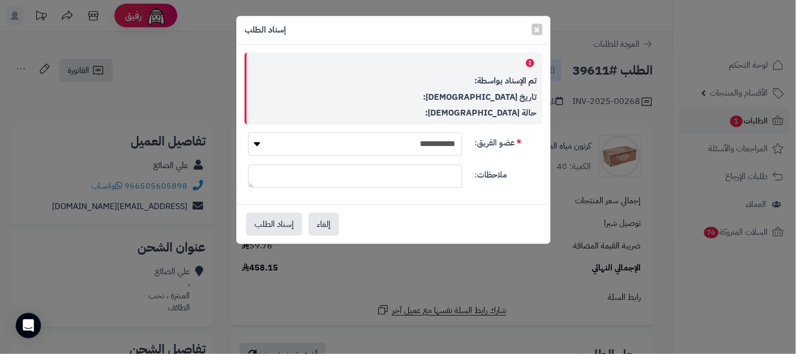
click at [387, 144] on select "**********" at bounding box center [355, 144] width 214 height 24
select select "**"
click at [248, 132] on select "**********" at bounding box center [355, 144] width 214 height 24
click at [261, 226] on button "إسناد الطلب" at bounding box center [274, 223] width 56 height 23
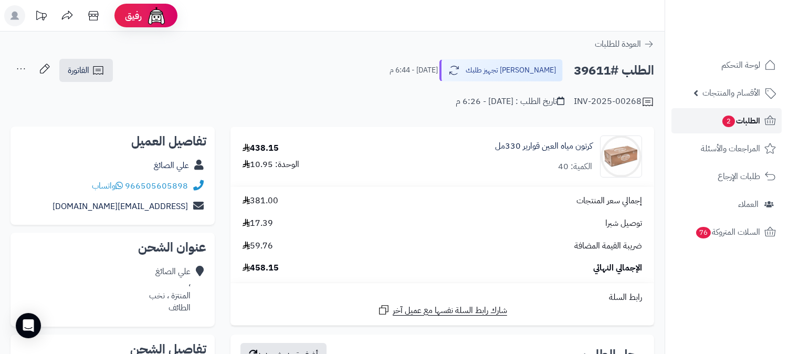
click at [736, 125] on span "الطلبات 2" at bounding box center [740, 120] width 39 height 15
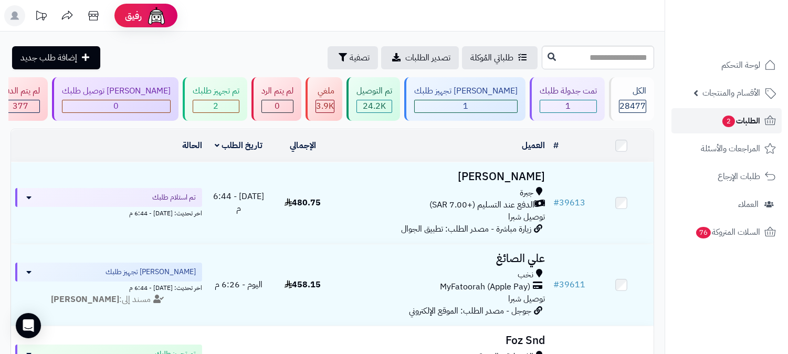
click at [733, 121] on span "2" at bounding box center [728, 121] width 13 height 12
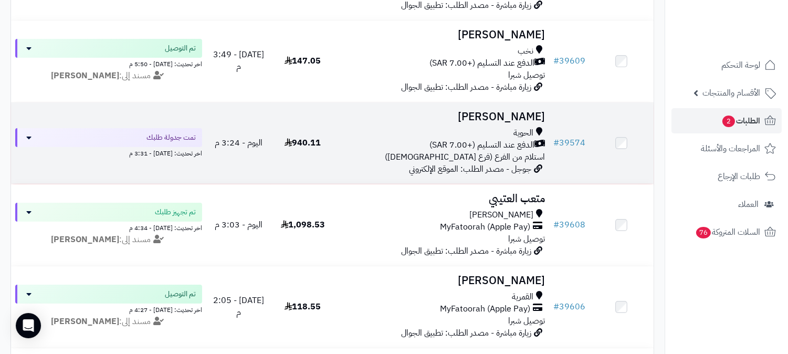
scroll to position [408, 0]
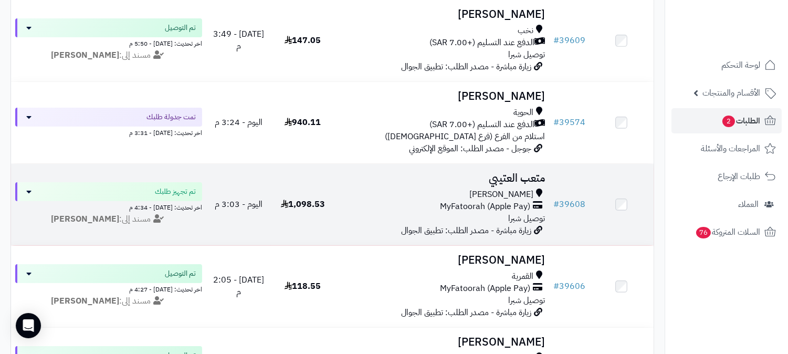
click at [533, 176] on h3 "متعب العتيبي" at bounding box center [442, 178] width 206 height 12
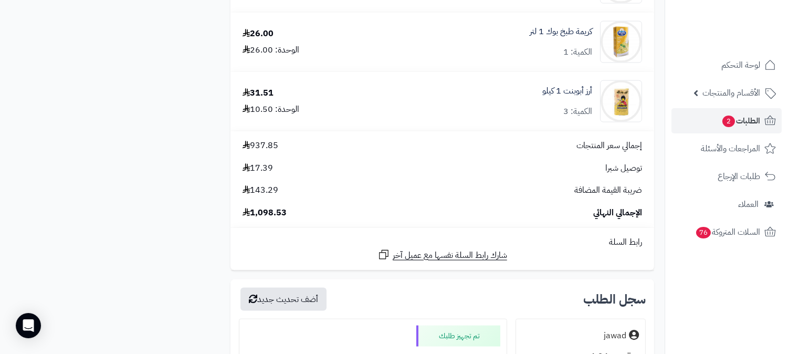
scroll to position [2741, 0]
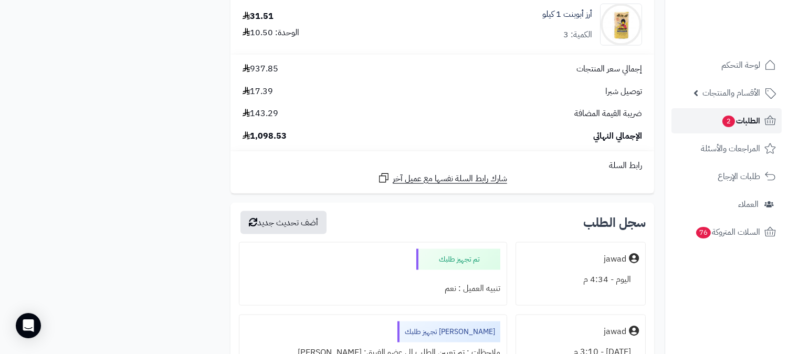
click at [748, 122] on span "الطلبات 2" at bounding box center [740, 120] width 39 height 15
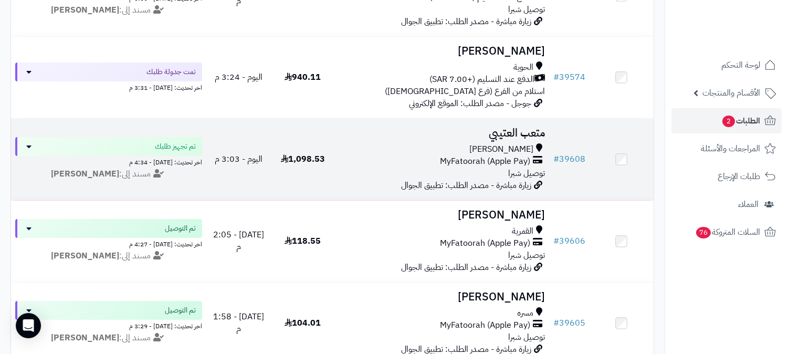
scroll to position [466, 0]
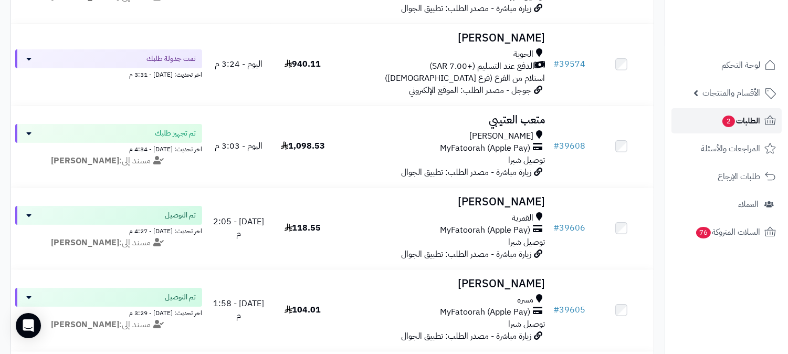
click at [725, 120] on span "2" at bounding box center [728, 121] width 13 height 12
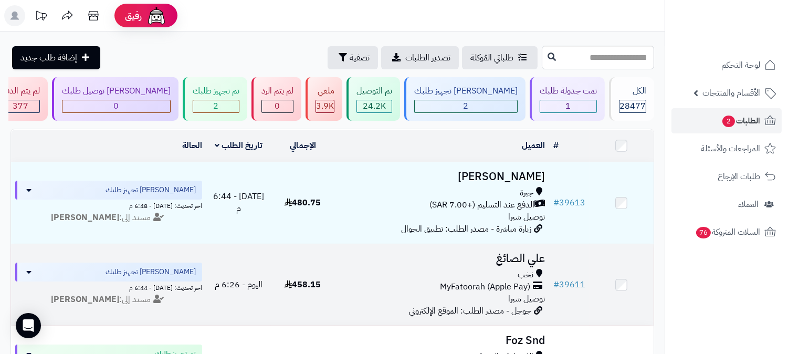
click at [541, 254] on h3 "علي الصائغ" at bounding box center [442, 258] width 206 height 12
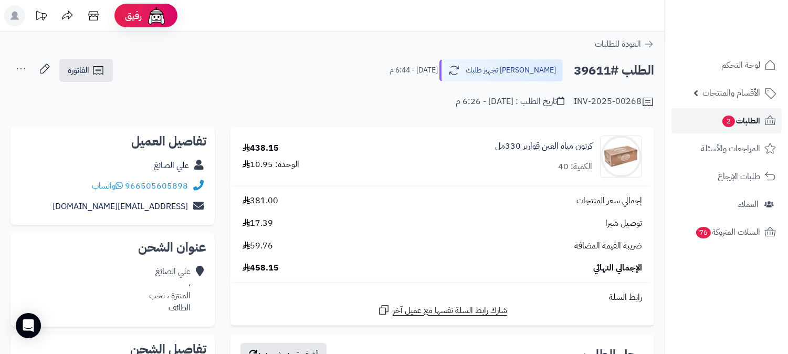
click at [762, 114] on link "الطلبات 2" at bounding box center [726, 120] width 110 height 25
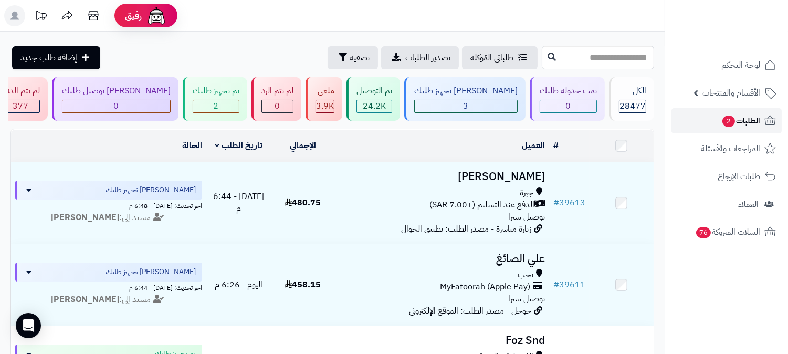
click at [746, 119] on span "الطلبات 2" at bounding box center [740, 120] width 39 height 15
click at [749, 118] on span "الطلبات 2" at bounding box center [740, 120] width 39 height 15
click at [507, 100] on div "3" at bounding box center [466, 106] width 102 height 12
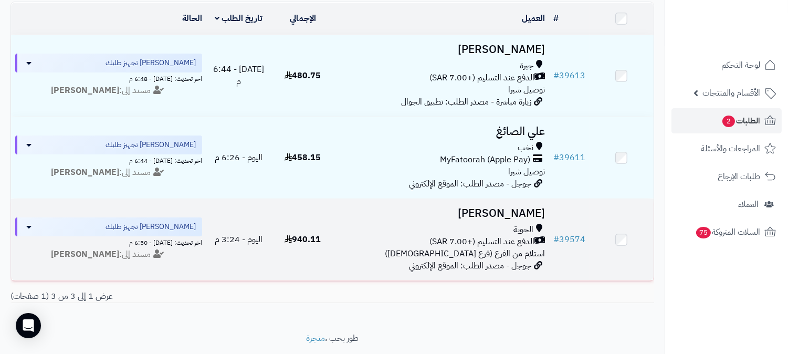
scroll to position [107, 0]
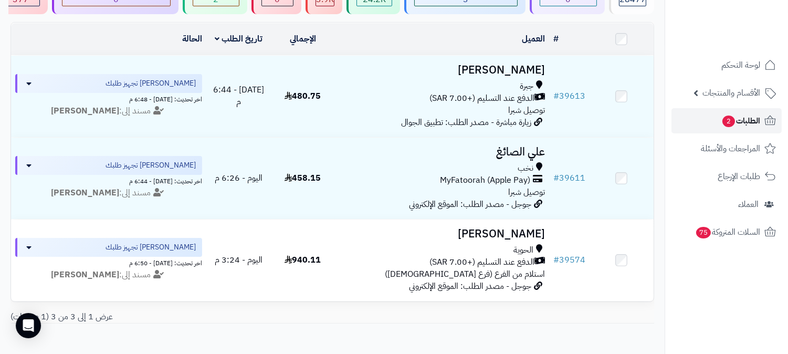
click at [715, 124] on link "الطلبات 2" at bounding box center [726, 120] width 110 height 25
